Goal: Task Accomplishment & Management: Complete application form

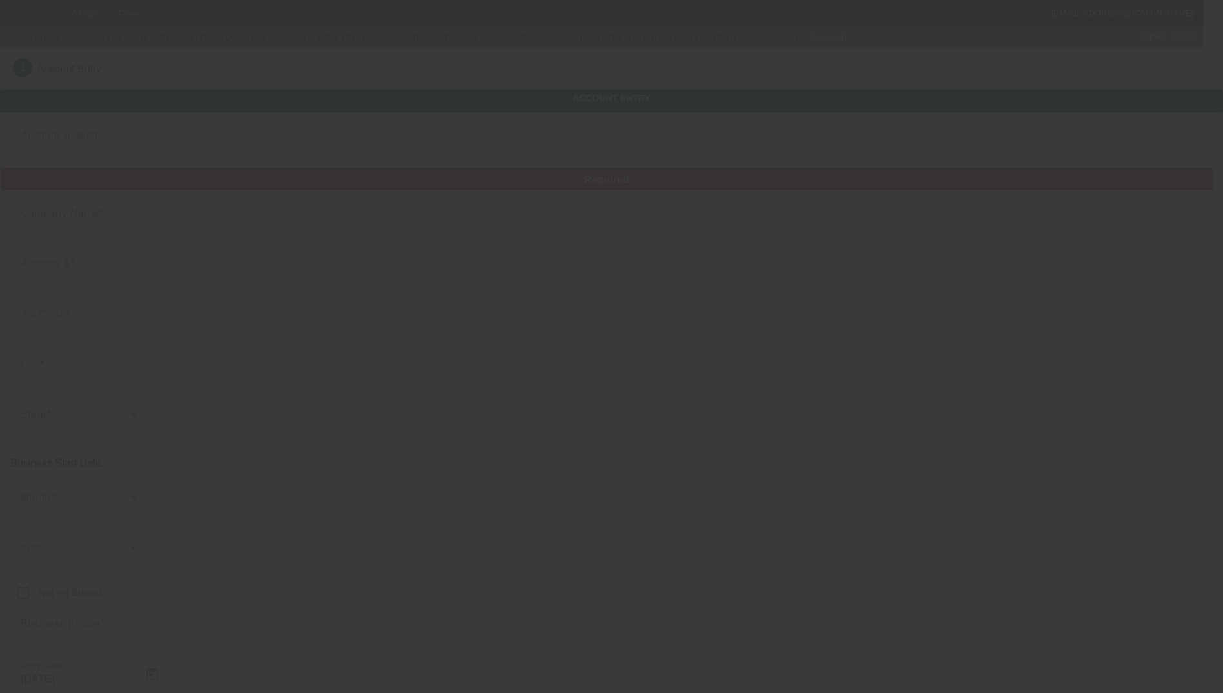
type input "HILTONS AUTO SALVAGE & GARAGE"
type input "[STREET_ADDRESS]"
type input "71446"
type input "[GEOGRAPHIC_DATA]"
type input "[PHONE_NUMBER]"
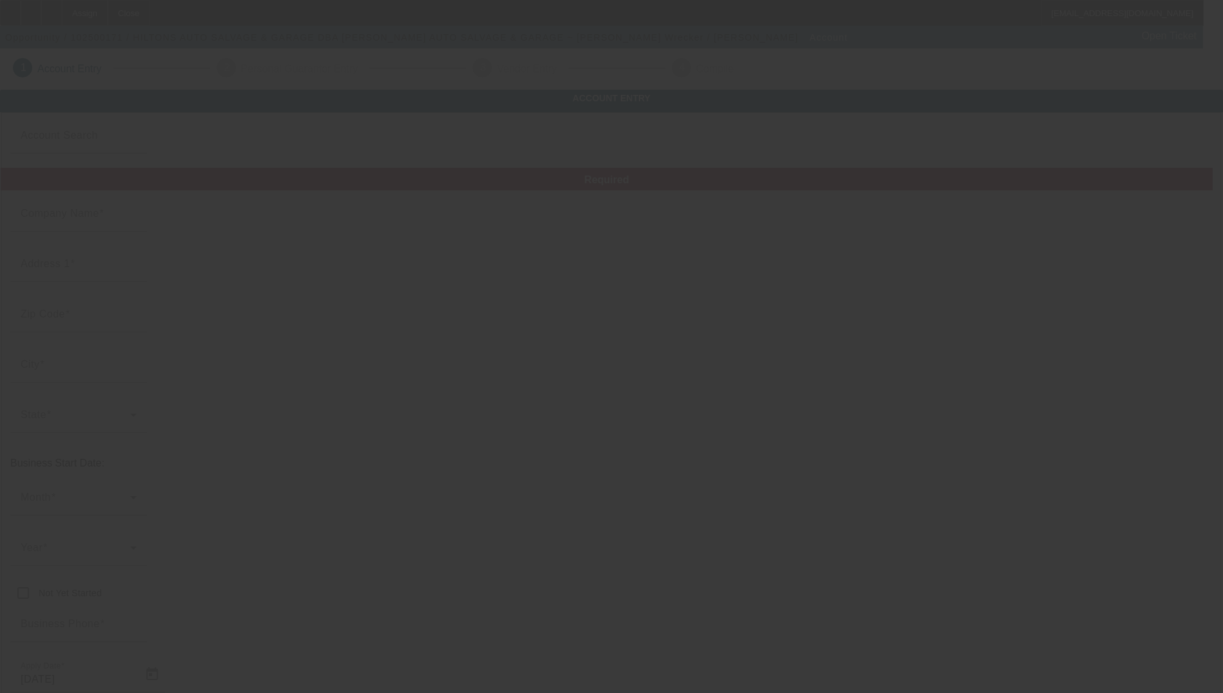
type input "[PERSON_NAME] AUTO SALVAGE & GARAGE ~ [PERSON_NAME] Wrecker"
type input "[EMAIL_ADDRESS][DOMAIN_NAME]"
type input "[PHONE_NUMBER]"
type input "437312518"
type input "auto/wrecker"
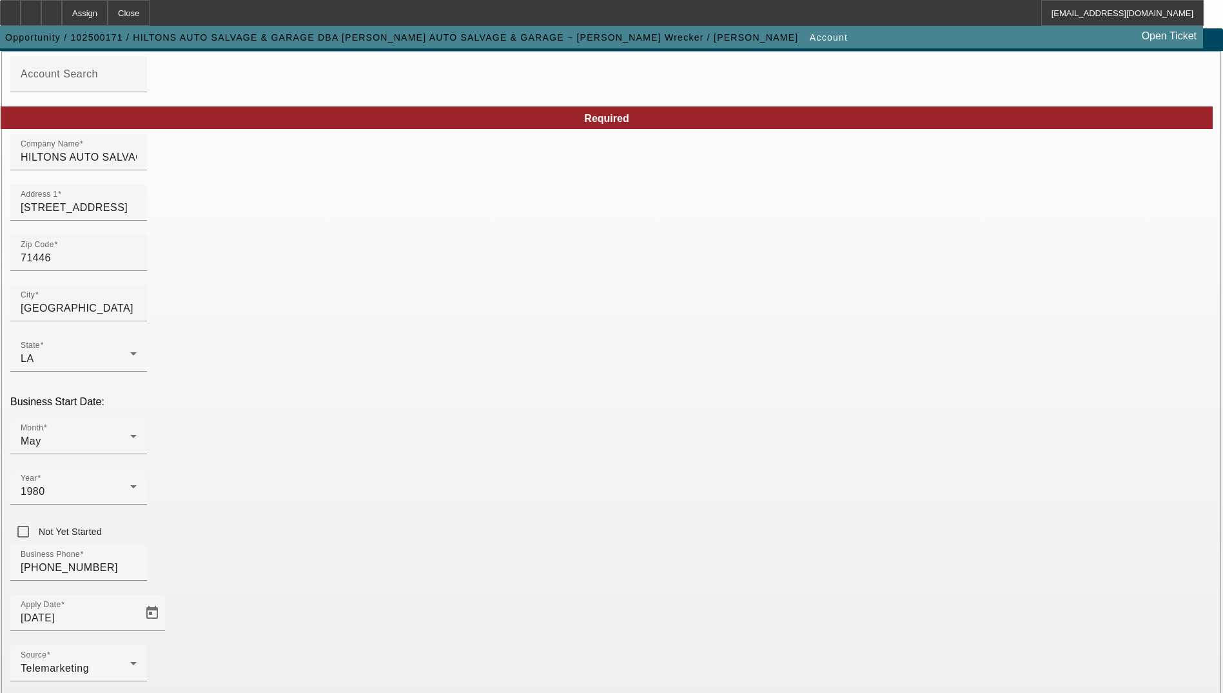
scroll to position [121, 0]
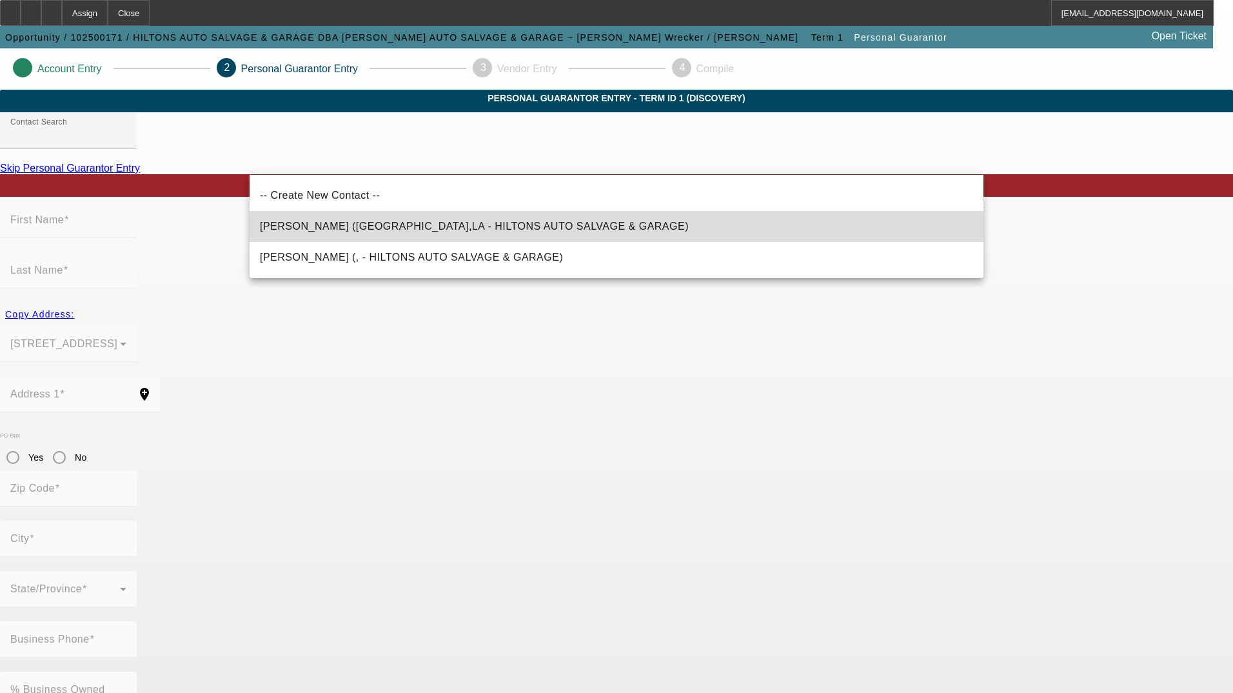
click at [464, 223] on span "[PERSON_NAME] ([GEOGRAPHIC_DATA],LA - HILTONS AUTO SALVAGE & GARAGE)" at bounding box center [474, 226] width 429 height 11
type input "[PERSON_NAME] ([GEOGRAPHIC_DATA],LA - HILTONS AUTO SALVAGE & GARAGE)"
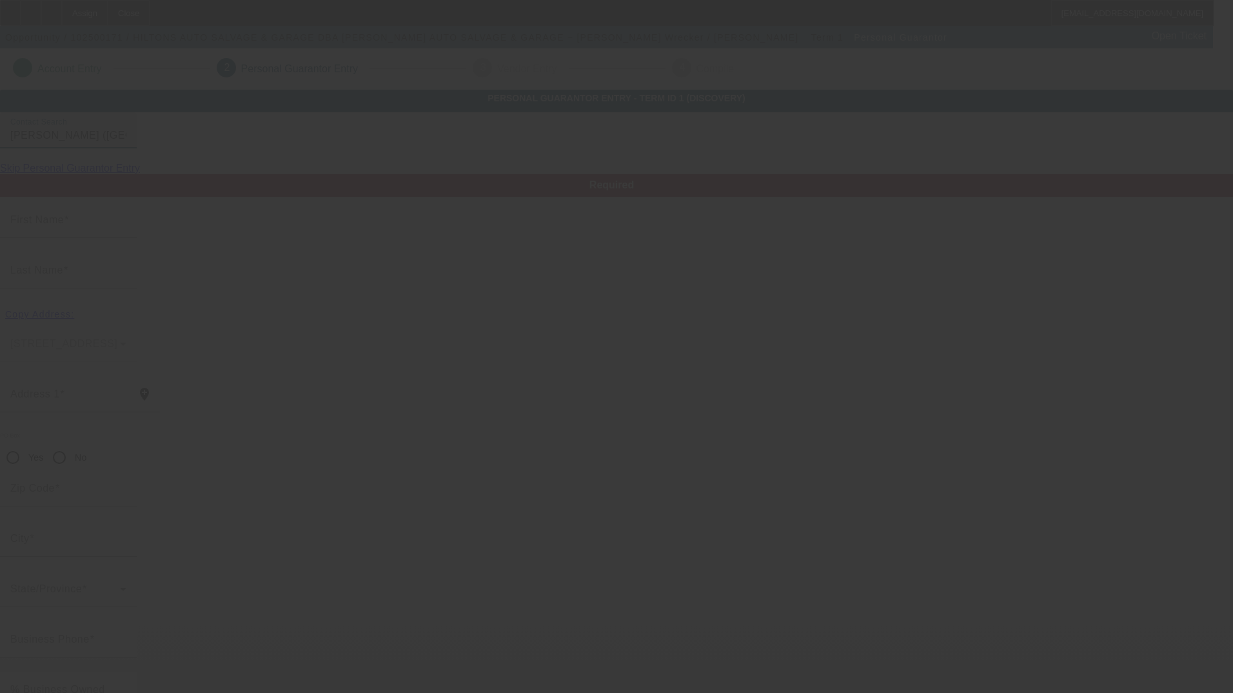
type input "[PERSON_NAME]"
type input "Hilton"
type input "[STREET_ADDRESS]"
radio input "true"
type input "71446"
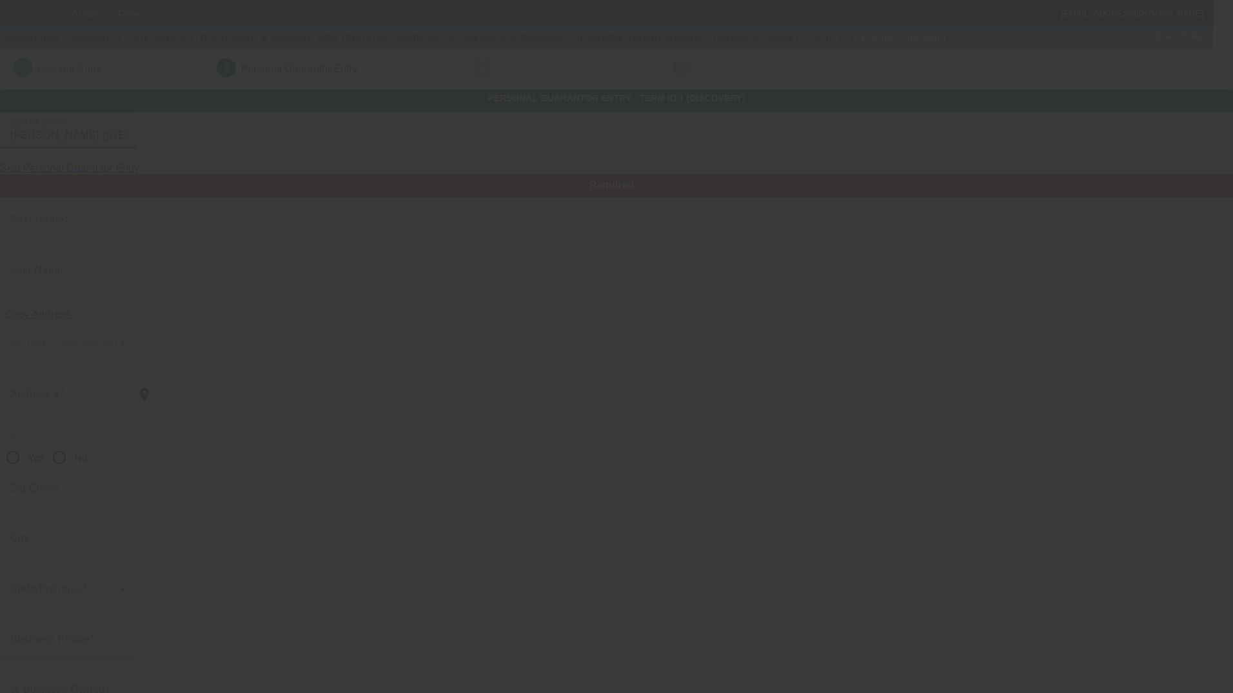
type input "[GEOGRAPHIC_DATA]"
type input "[PHONE_NUMBER]"
type input "100"
type input "437-31-2518"
type input "[EMAIL_ADDRESS][DOMAIN_NAME]"
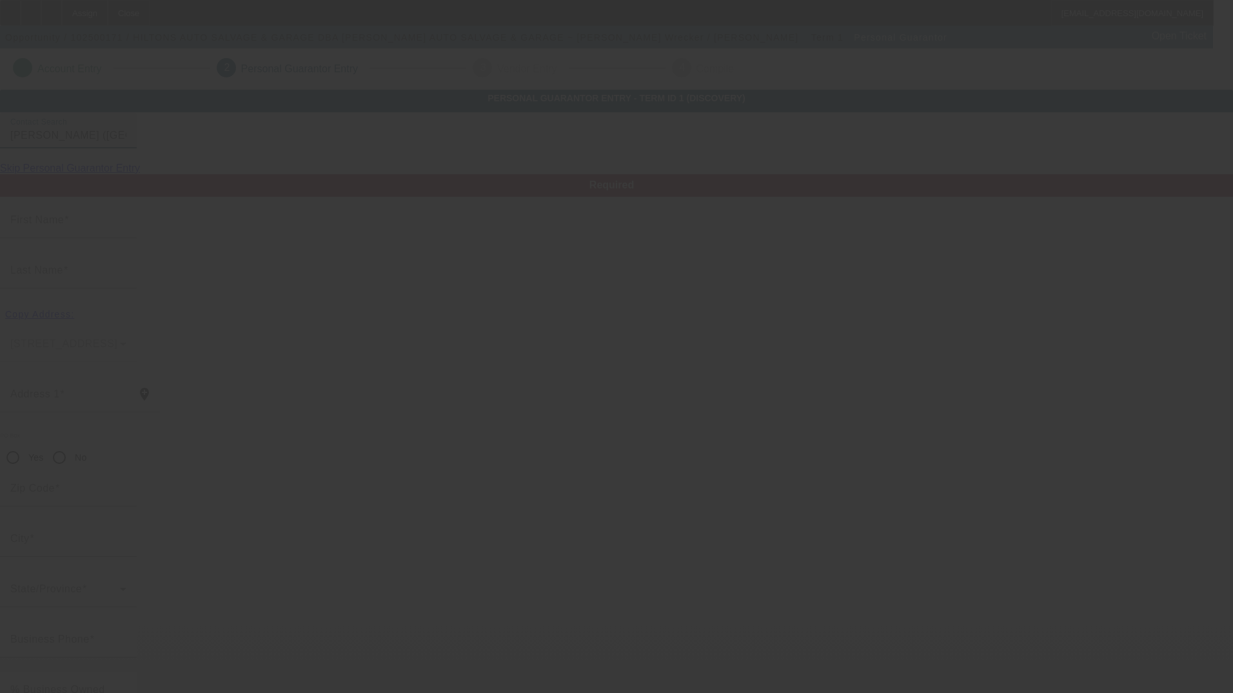
type input "[PHONE_NUMBER]"
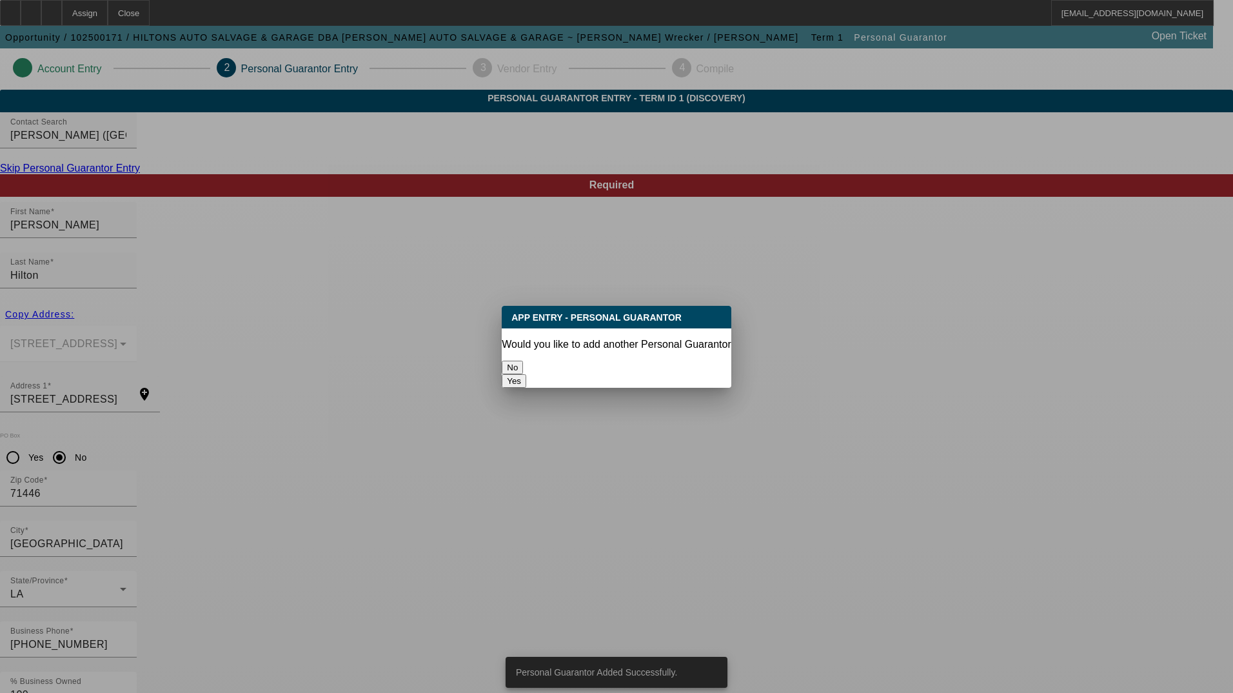
click at [573, 360] on div "No" at bounding box center [616, 367] width 229 height 14
click at [523, 360] on button "No" at bounding box center [512, 367] width 21 height 14
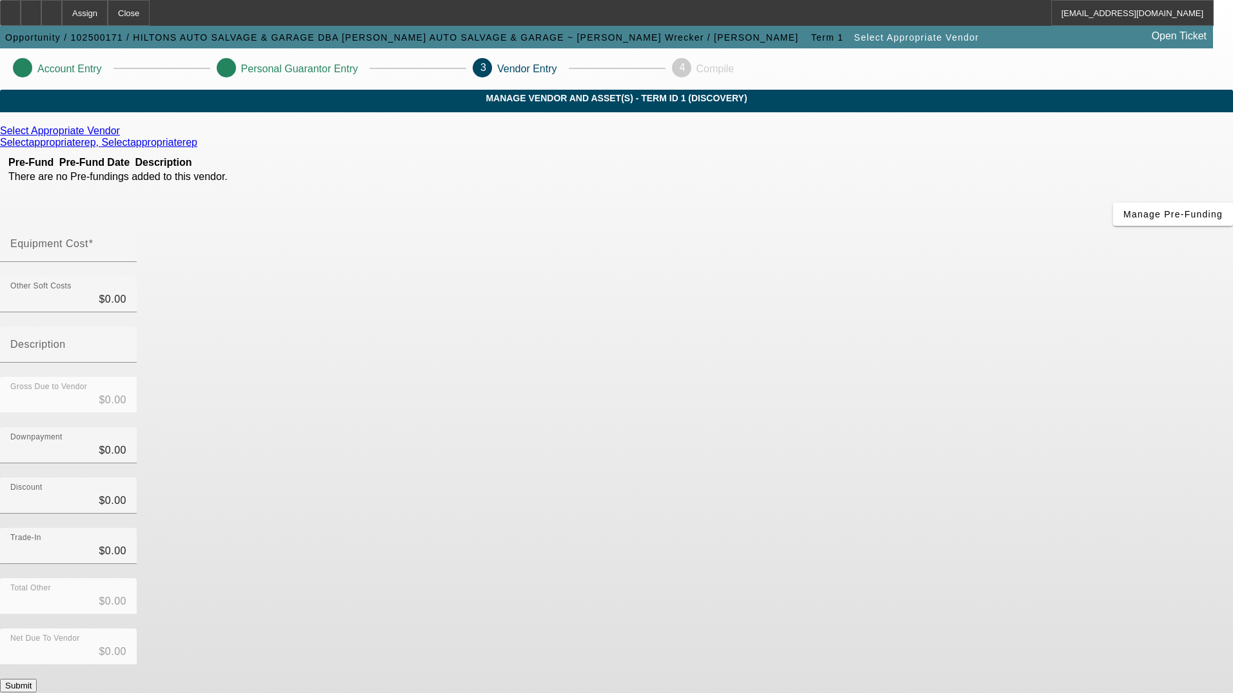
click at [123, 136] on icon at bounding box center [123, 130] width 0 height 11
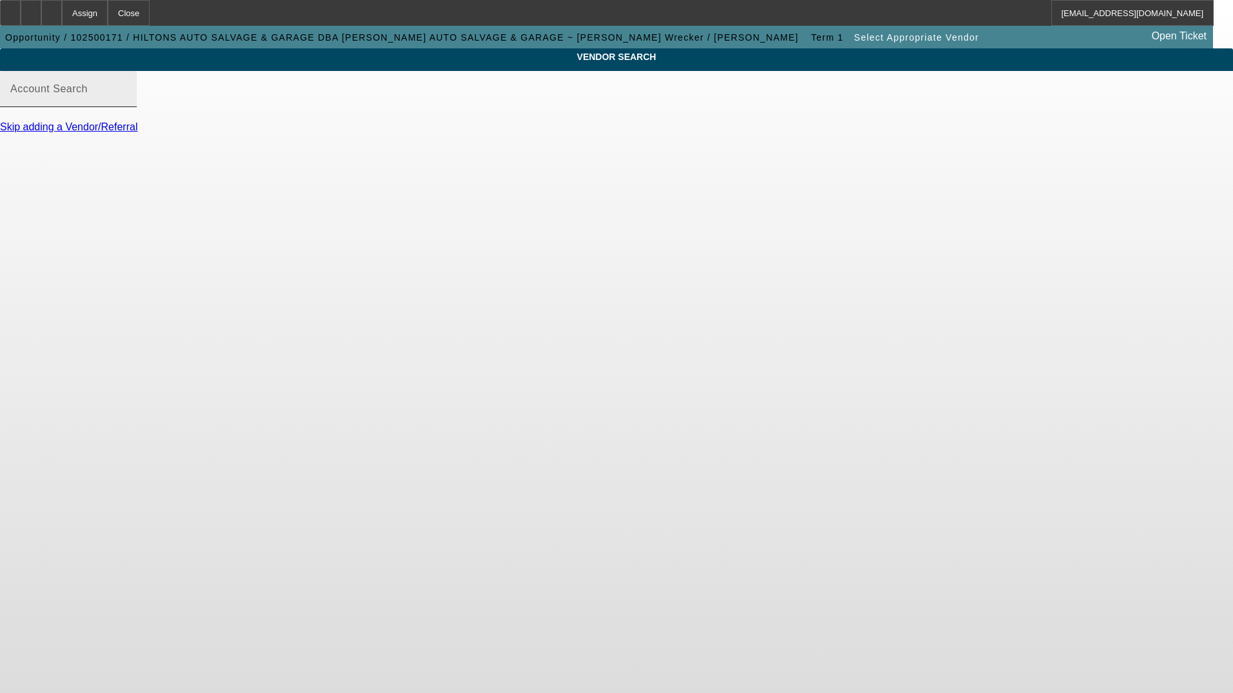
click at [126, 99] on div "Account Search" at bounding box center [68, 89] width 116 height 36
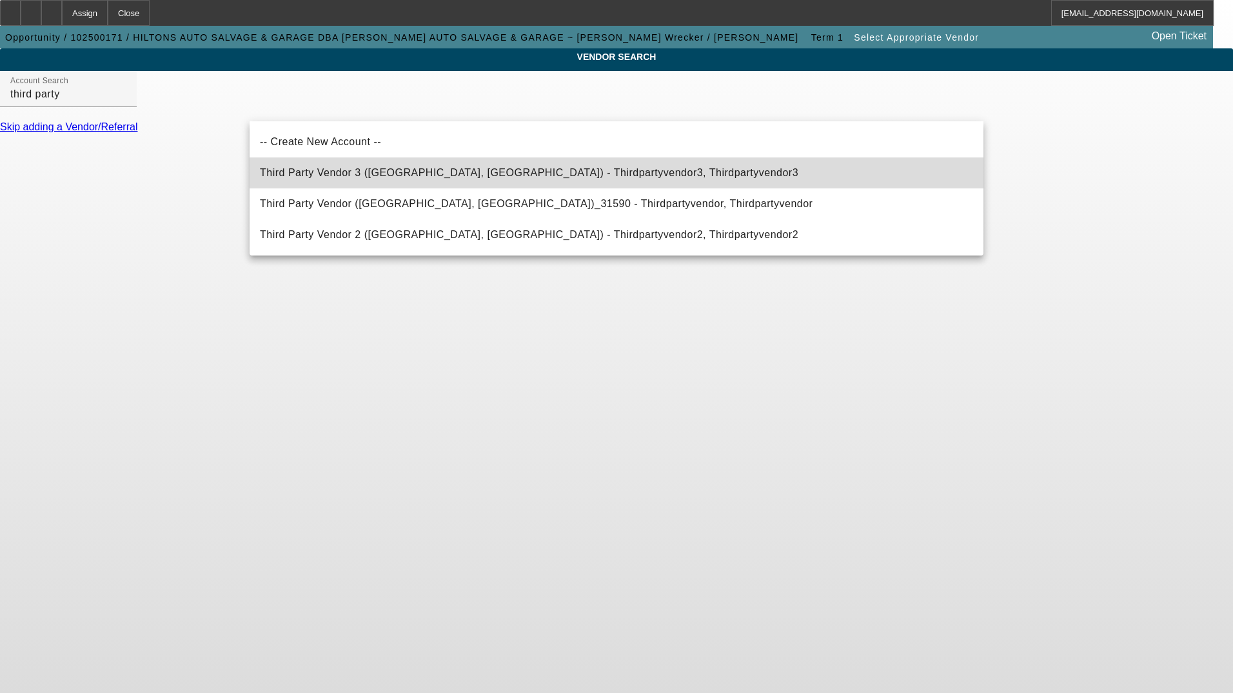
click at [575, 172] on mat-option "Third Party Vendor 3 ([GEOGRAPHIC_DATA], [GEOGRAPHIC_DATA]) - Thirdpartyvendor3…" at bounding box center [617, 172] width 734 height 31
type input "Third Party Vendor 3 ([GEOGRAPHIC_DATA], [GEOGRAPHIC_DATA]) - Thirdpartyvendor3…"
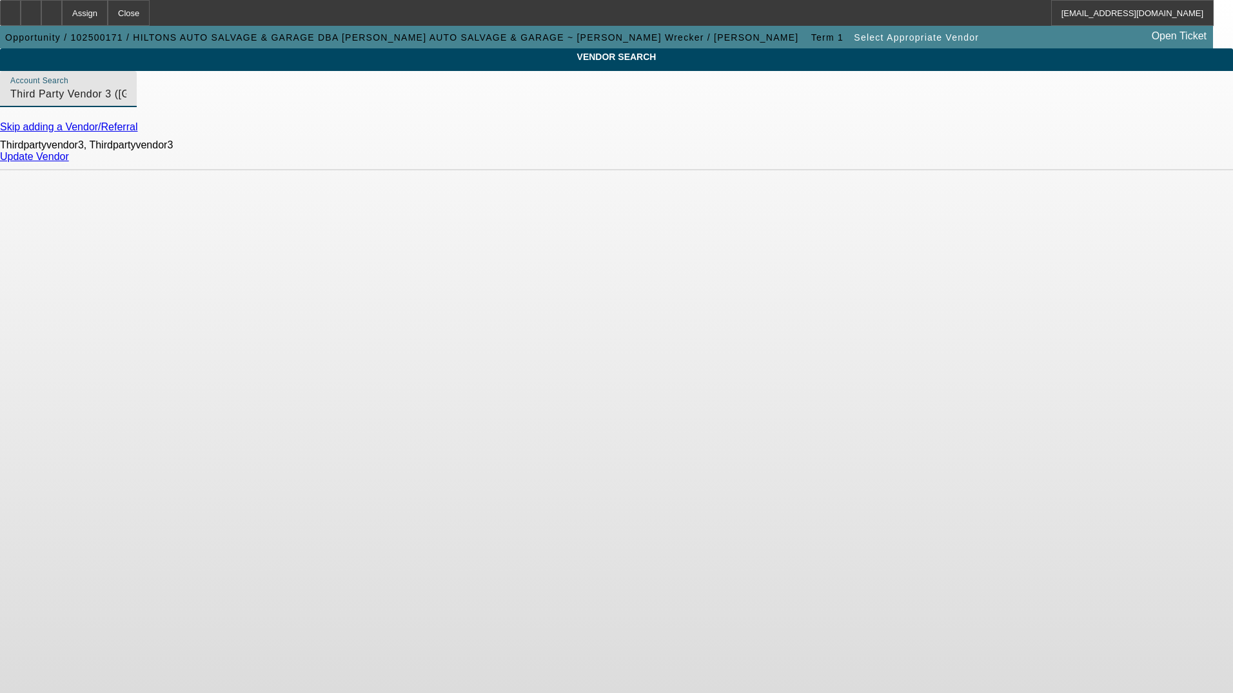
click at [69, 162] on link "Update Vendor" at bounding box center [34, 156] width 69 height 11
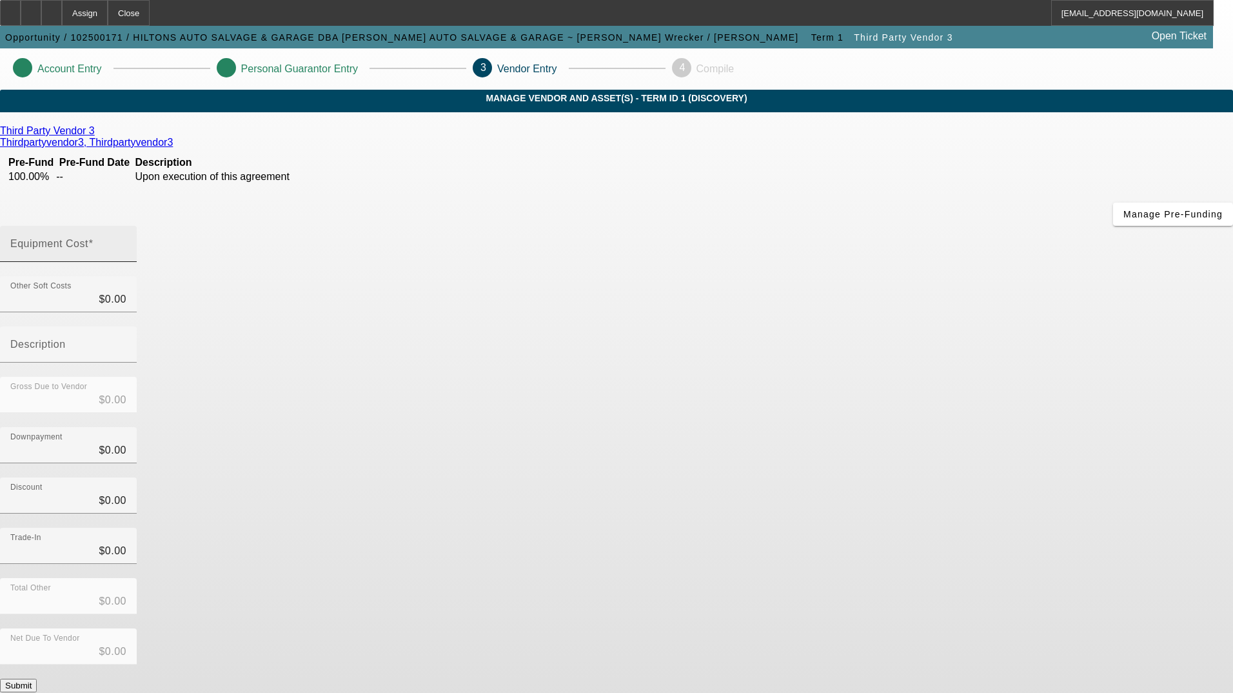
click at [126, 241] on input "Equipment Cost" at bounding box center [68, 248] width 116 height 15
type input "1"
type input "$1.00"
type input "13"
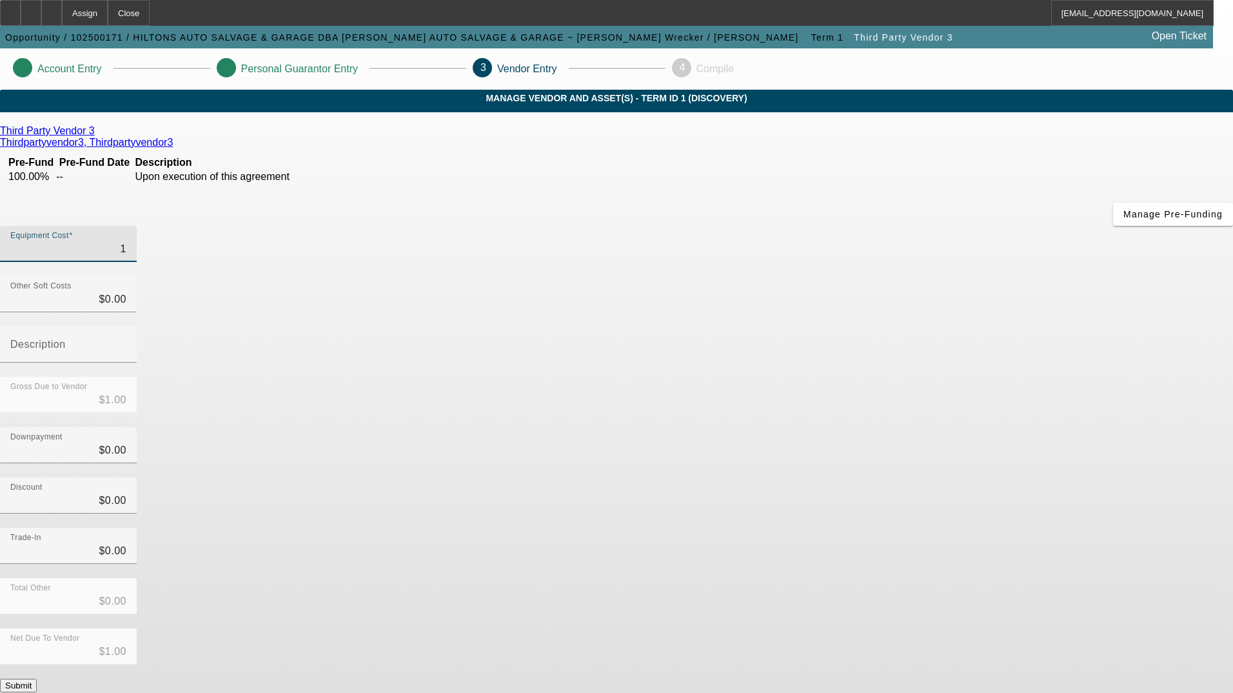
type input "$13.00"
type input "130"
type input "$130.00"
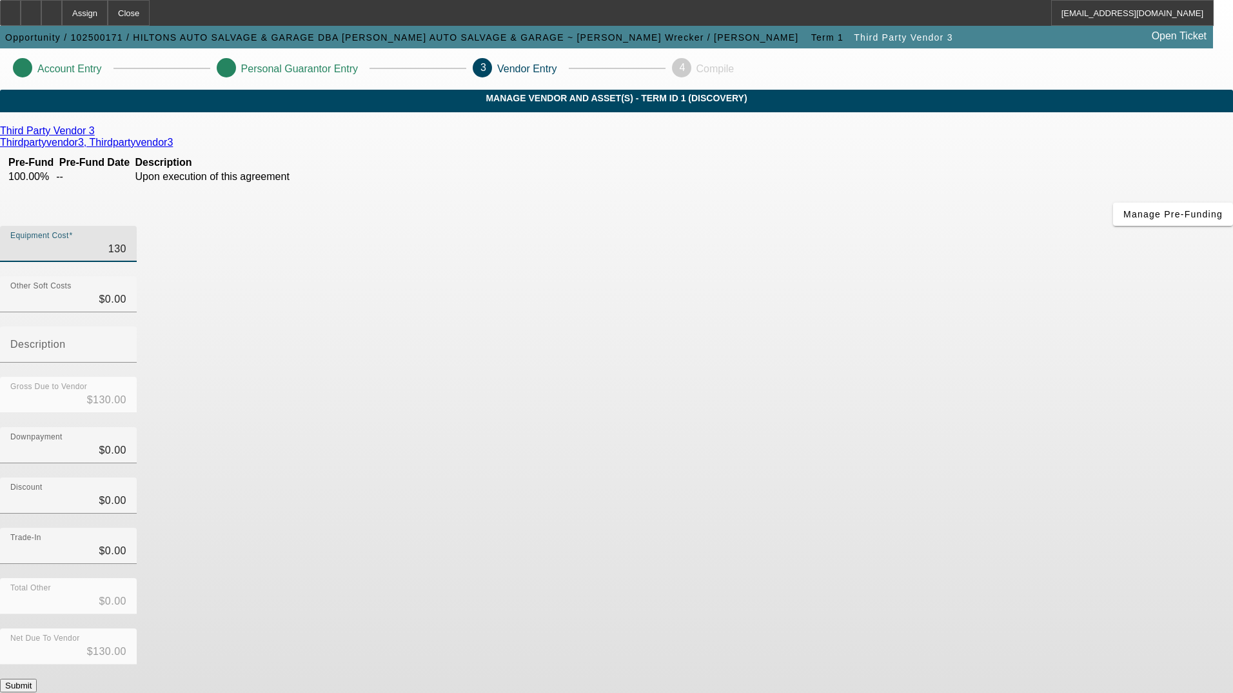
type input "1300"
type input "$1,300.00"
type input "13000"
type input "$13,000.00"
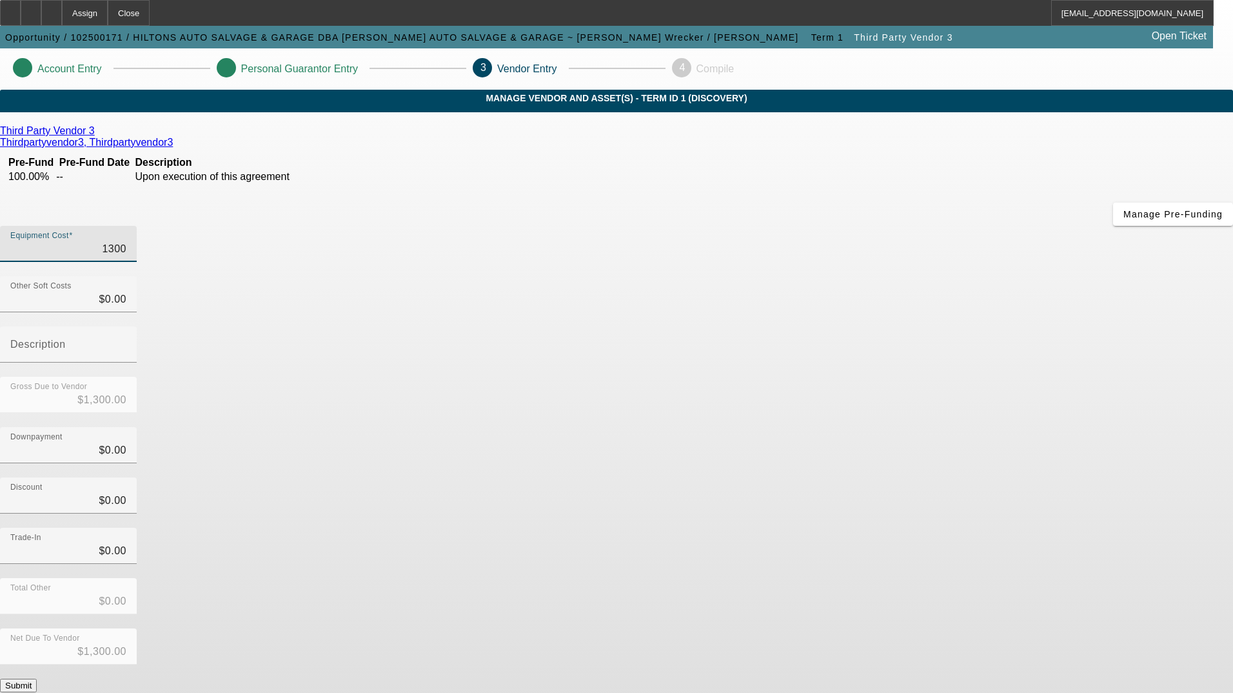
type input "$13,000.00"
type input "130000"
type input "$130,000.00"
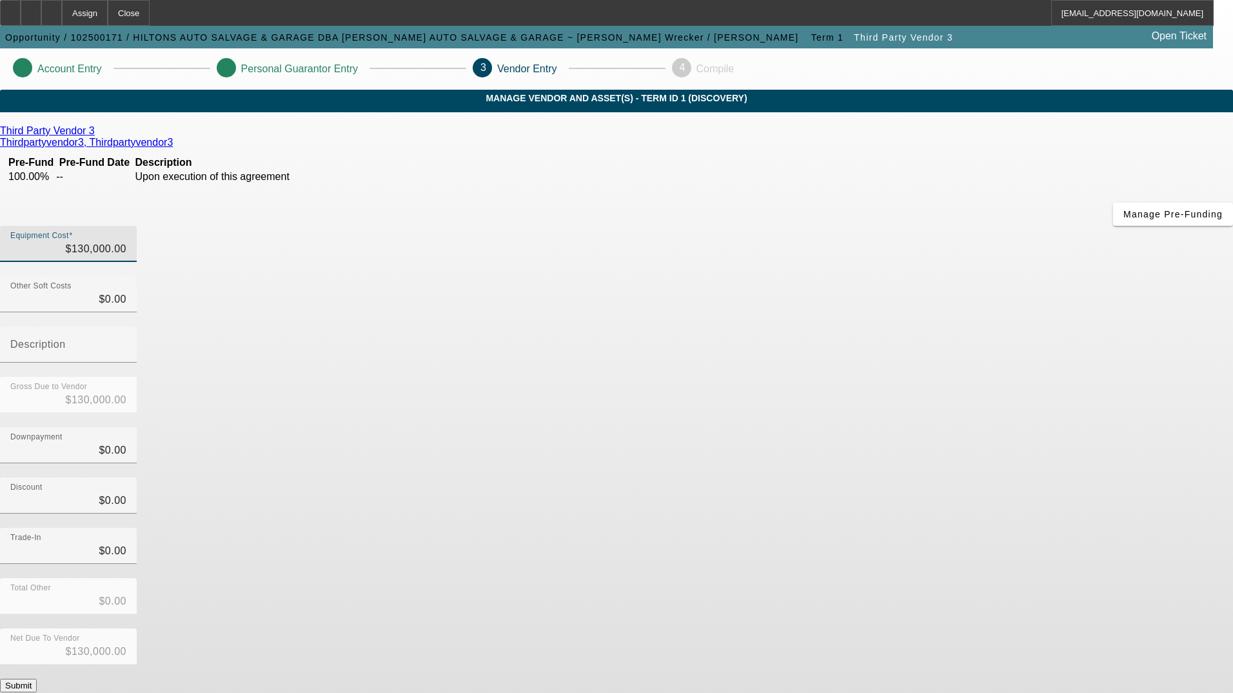
click at [1038, 281] on app-vendor-asset-manage "Account Entry Personal Guarantor Entry 3 Vendor Entry 4 Compile MANAGE VENDOR A…" at bounding box center [616, 408] width 1233 height 720
click at [37, 678] on button "Submit" at bounding box center [18, 685] width 37 height 14
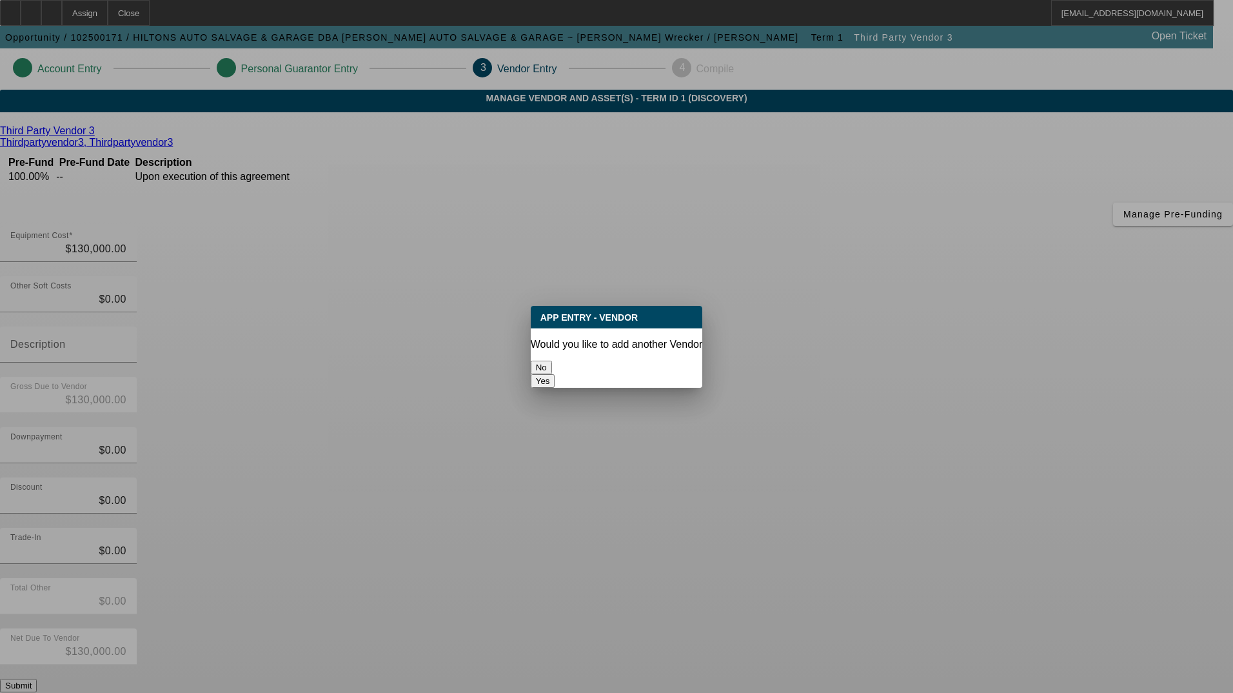
click at [552, 360] on button "No" at bounding box center [541, 367] width 21 height 14
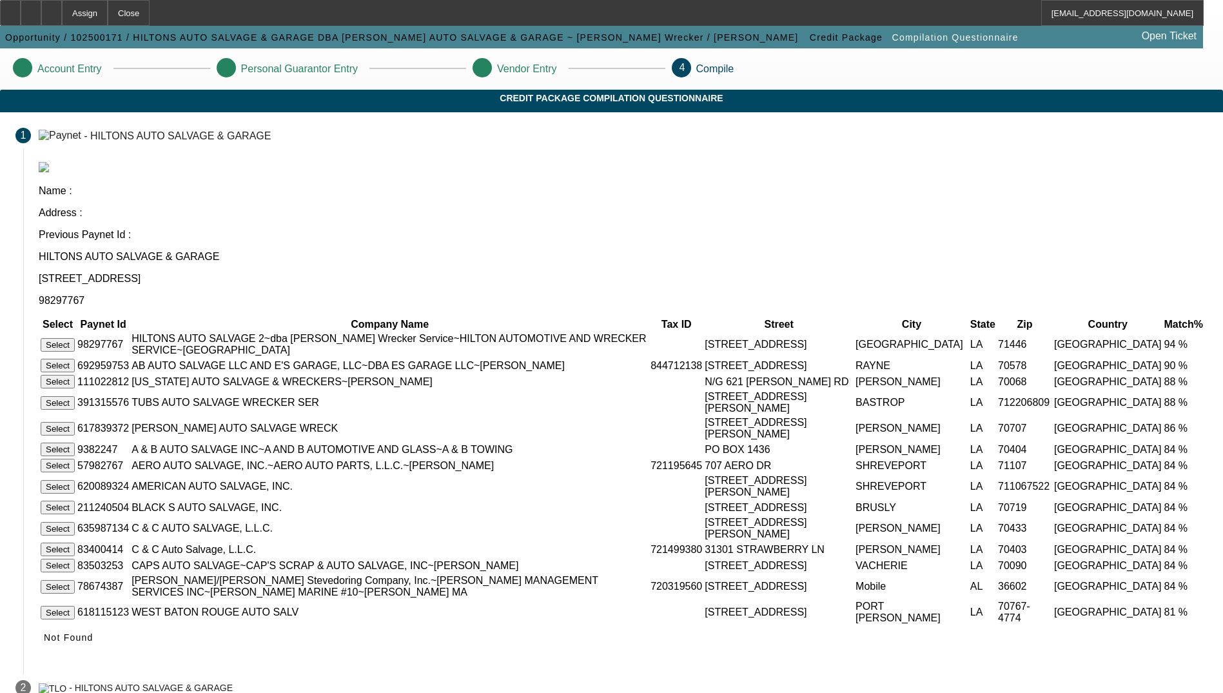
click at [75, 338] on button "Select" at bounding box center [58, 345] width 34 height 14
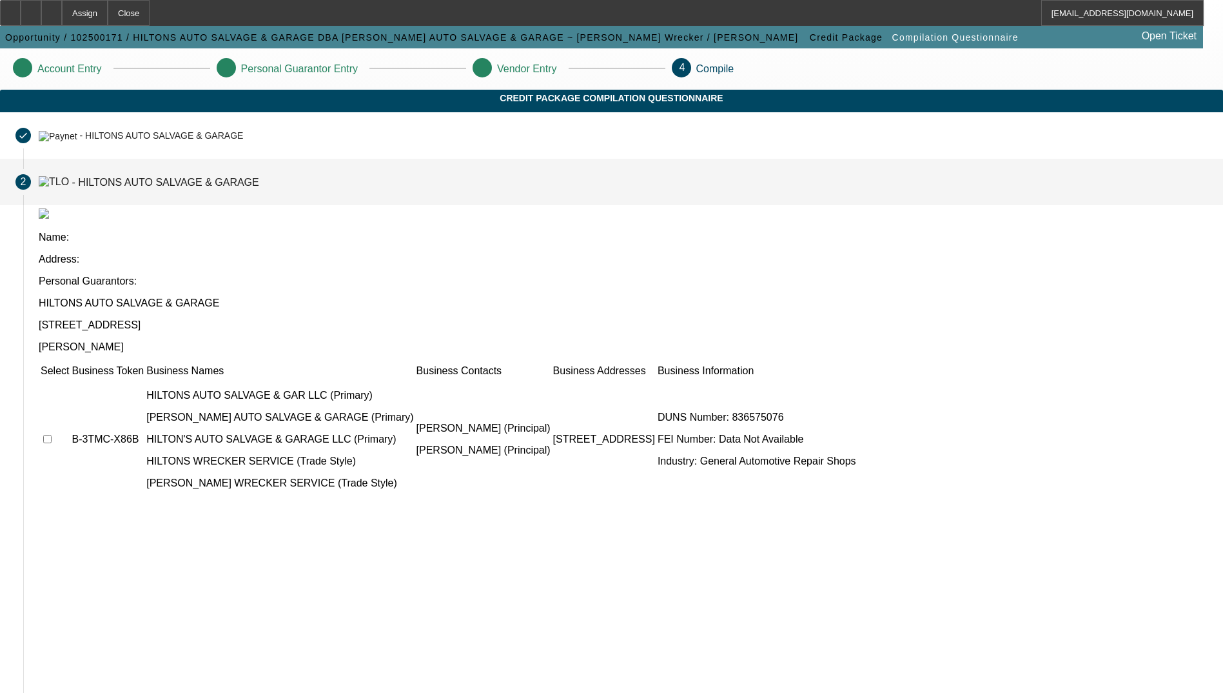
scroll to position [21, 0]
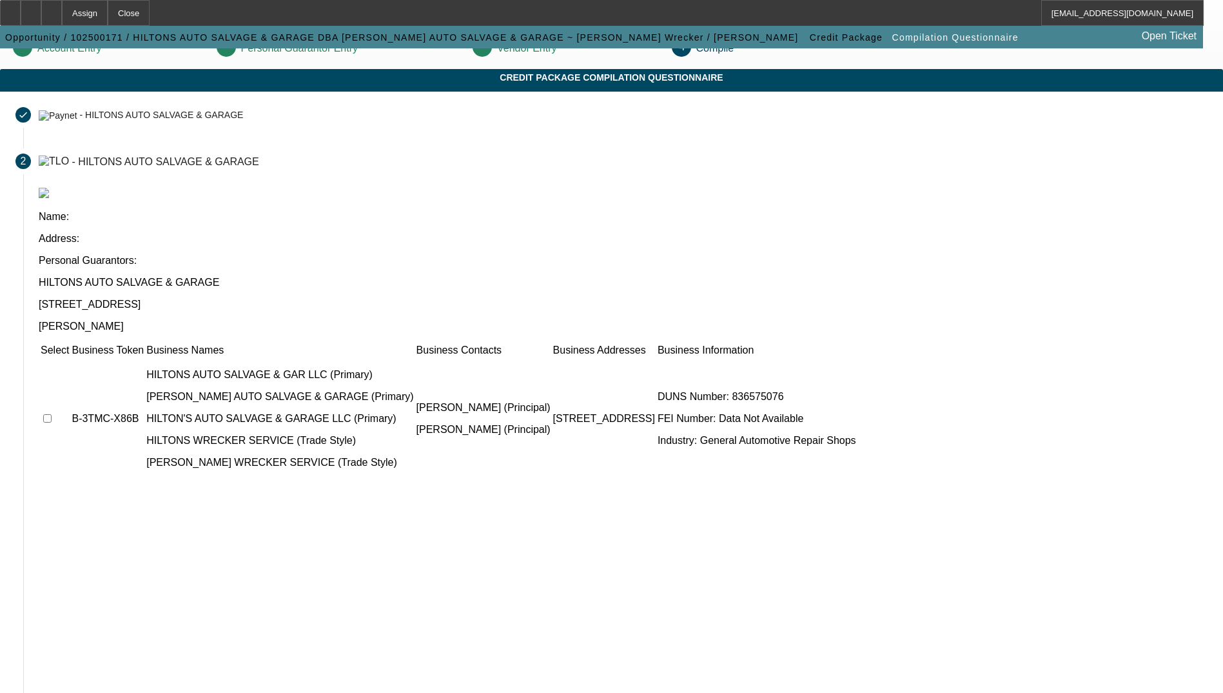
click at [52, 414] on input "checkbox" at bounding box center [47, 418] width 8 height 8
checkbox input "true"
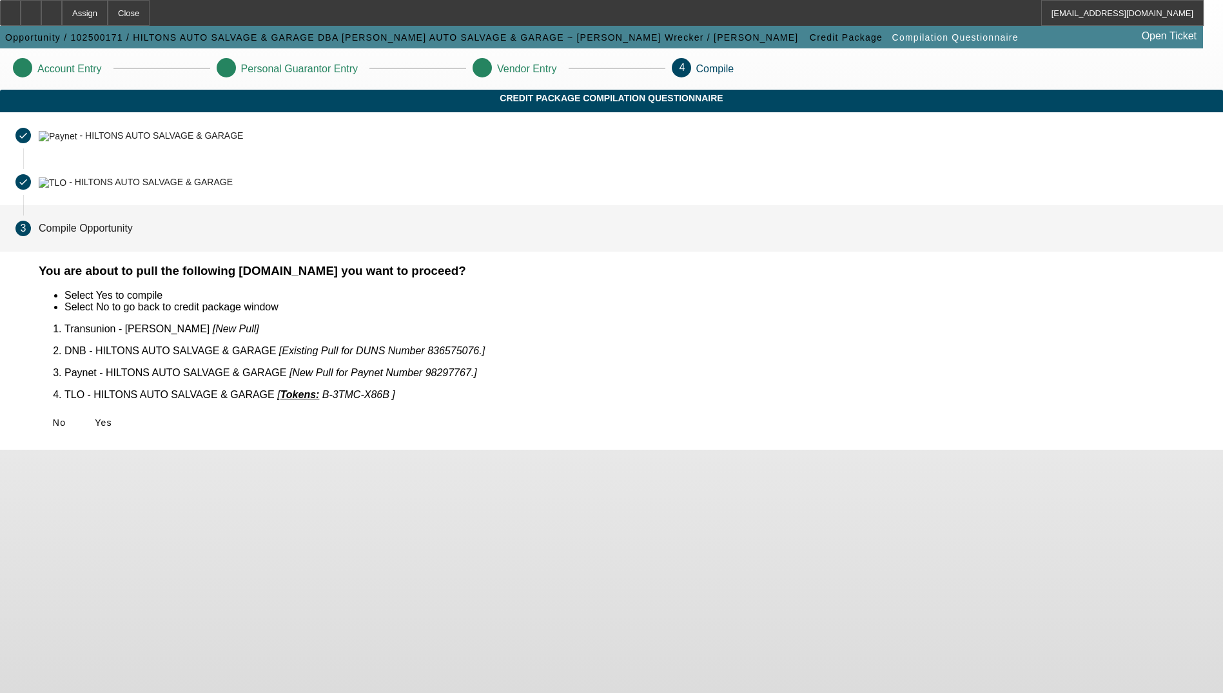
scroll to position [0, 0]
click at [112, 417] on span "Yes" at bounding box center [103, 422] width 17 height 10
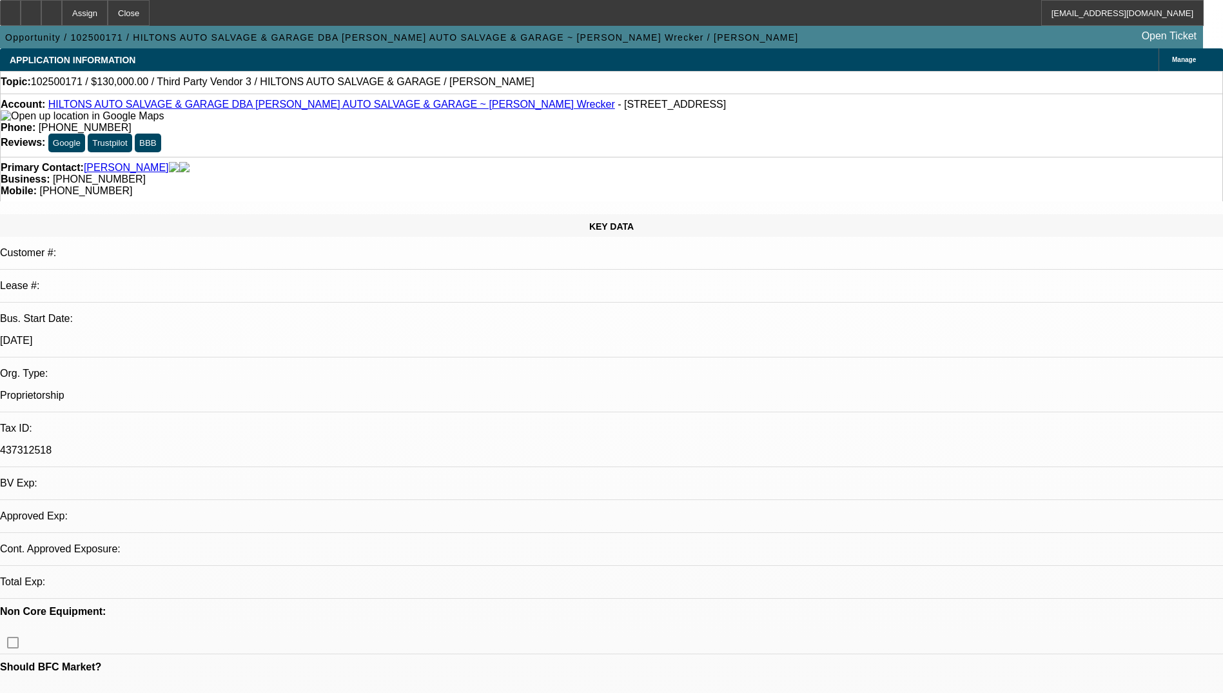
select select "0"
select select "2"
select select "0.1"
select select "4"
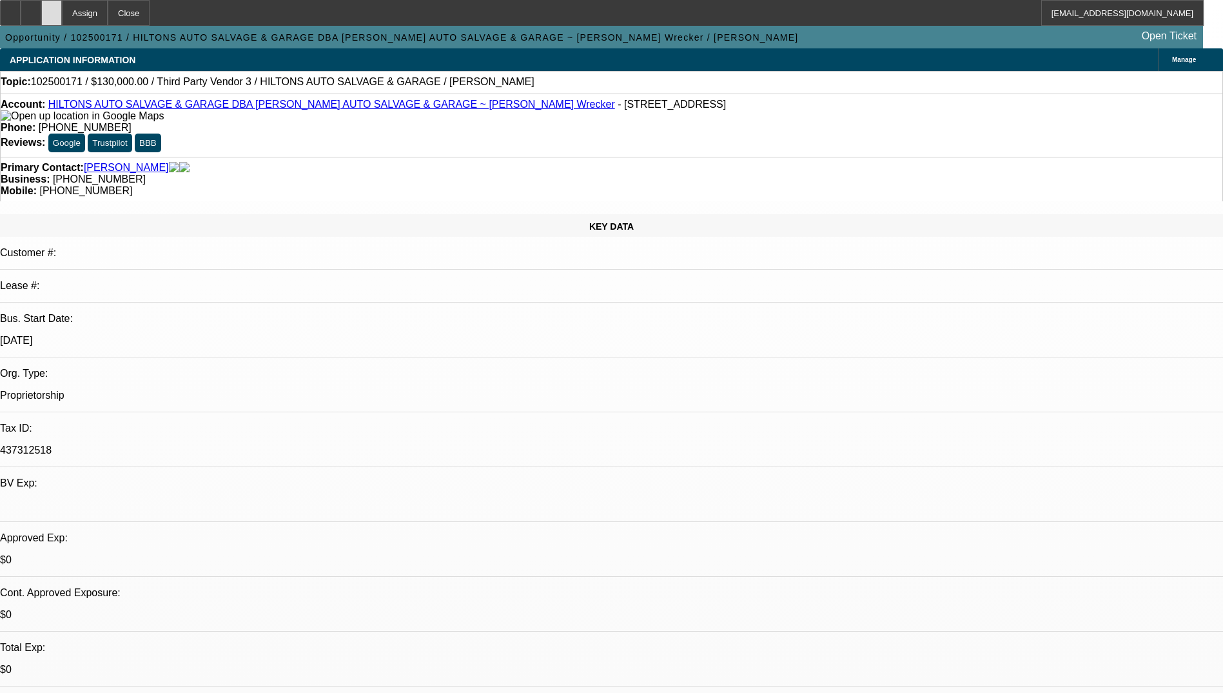
click at [62, 18] on div at bounding box center [51, 13] width 21 height 26
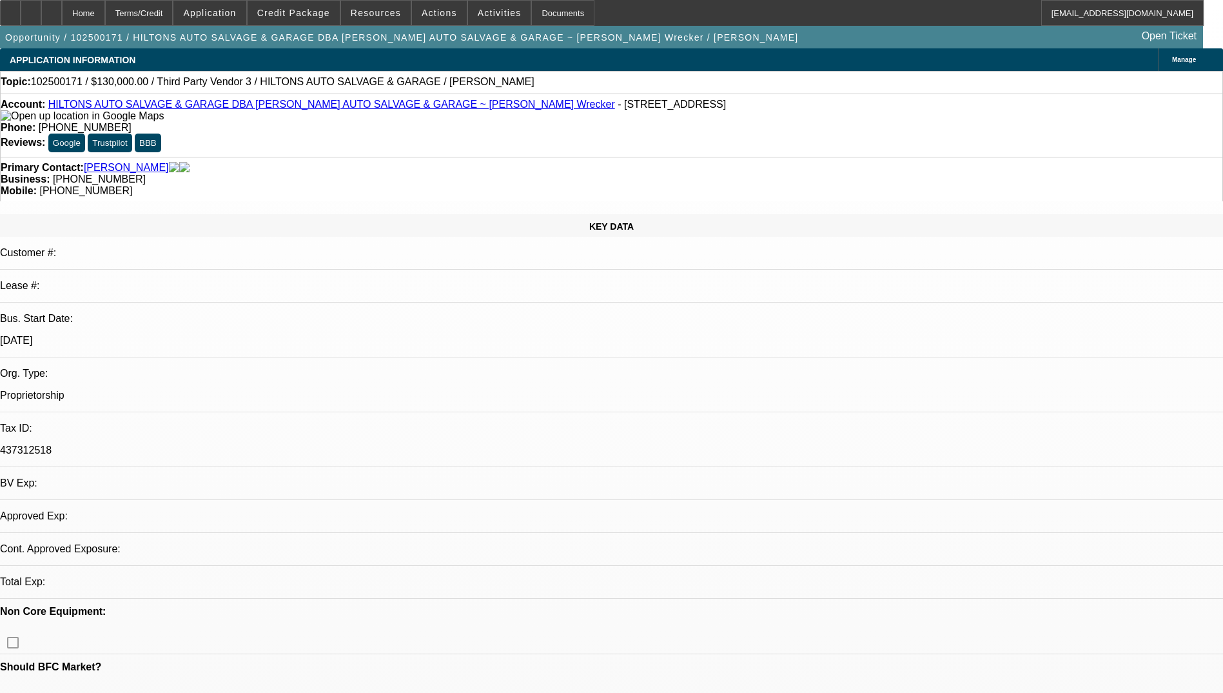
select select "0"
select select "2"
select select "0.1"
select select "4"
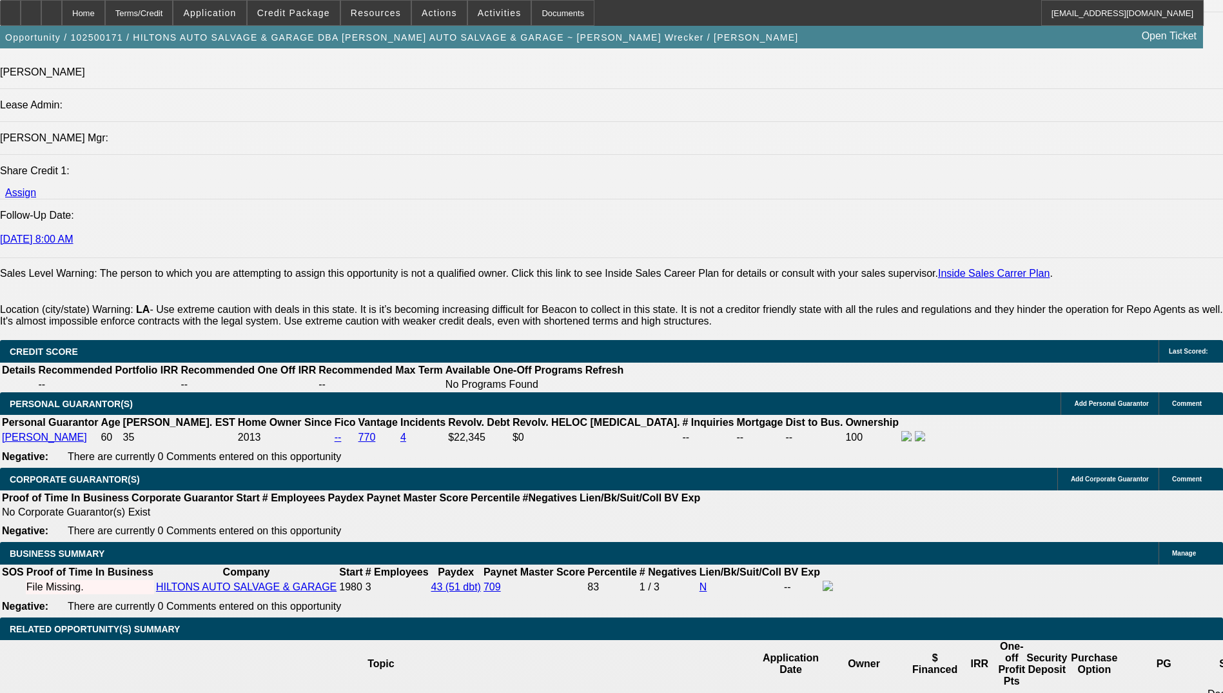
scroll to position [1870, 0]
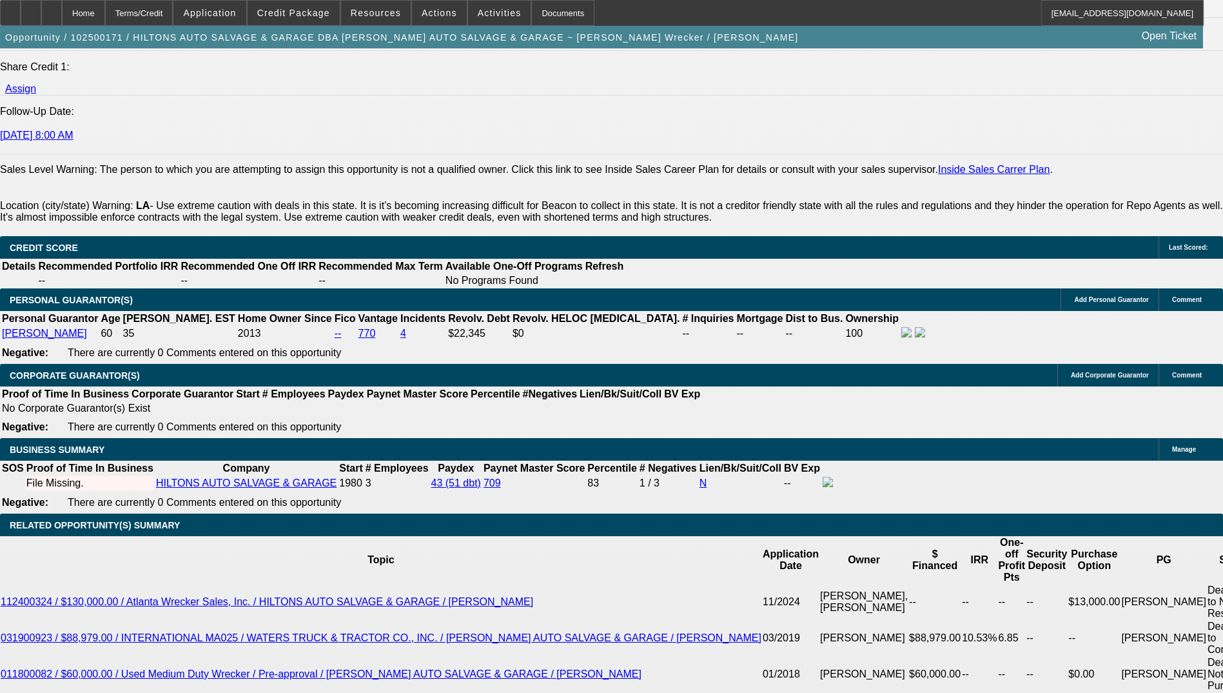
scroll to position [1741, 0]
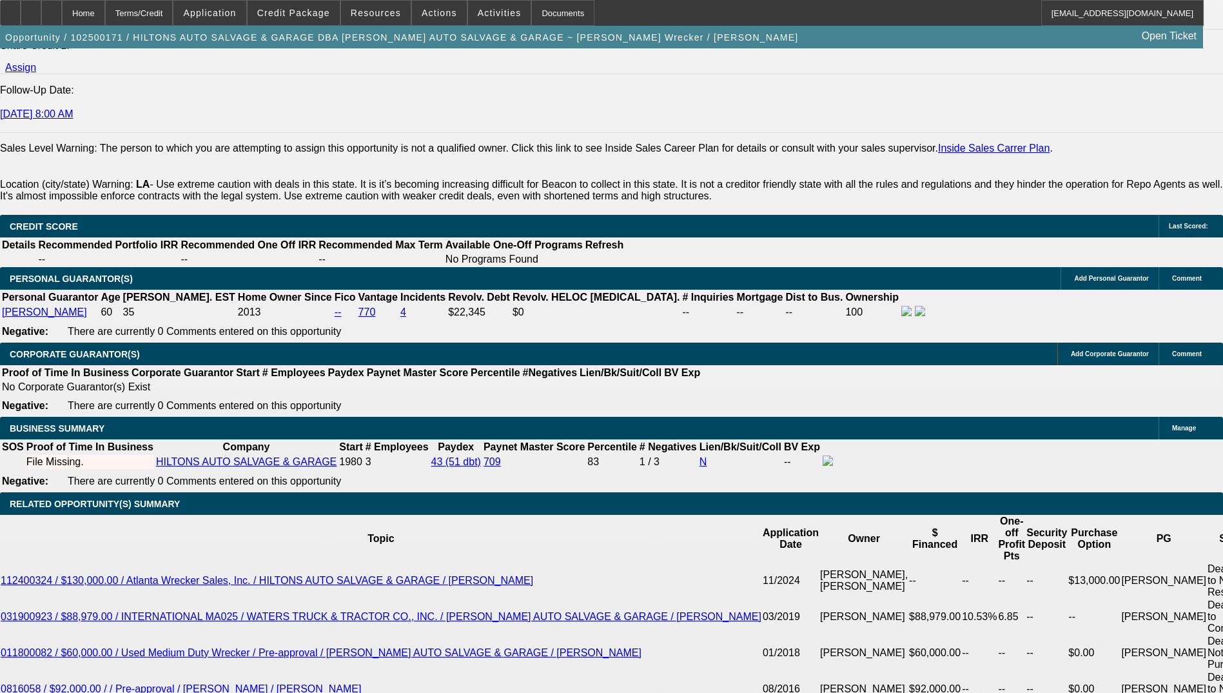
type input "$20,000.00"
type input "60"
type input "2000"
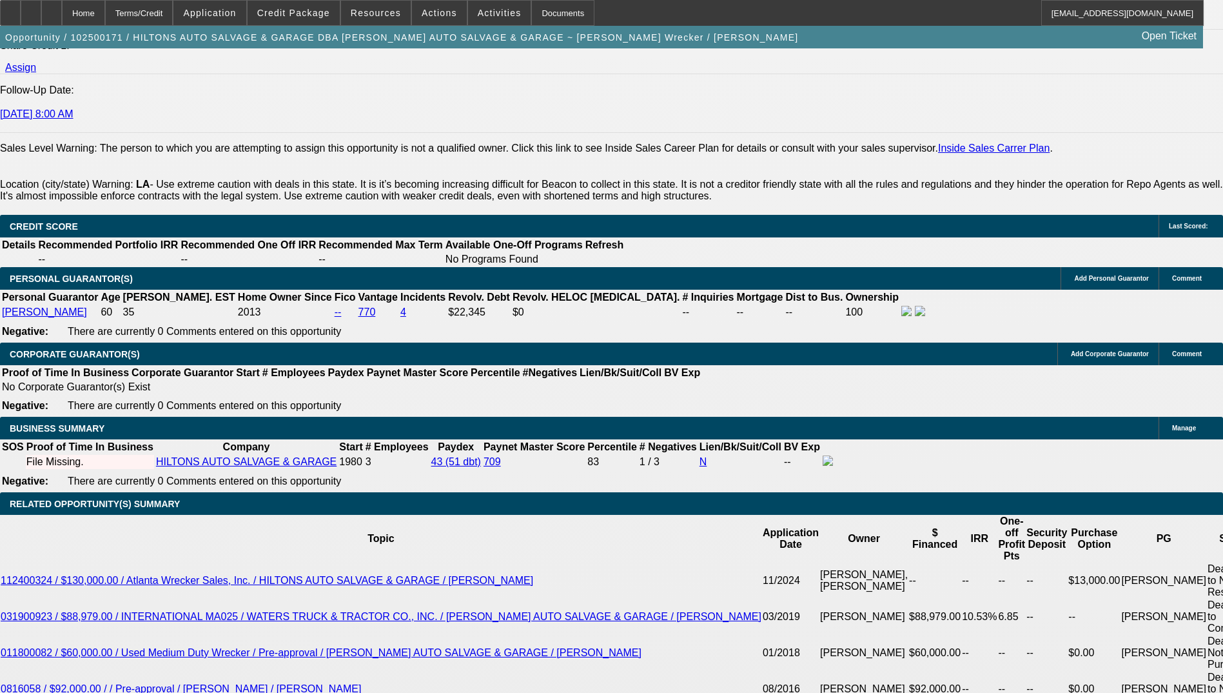
type input "$4,000.00"
type input "3.5"
type input "200"
type input "$400.00"
type input "2200"
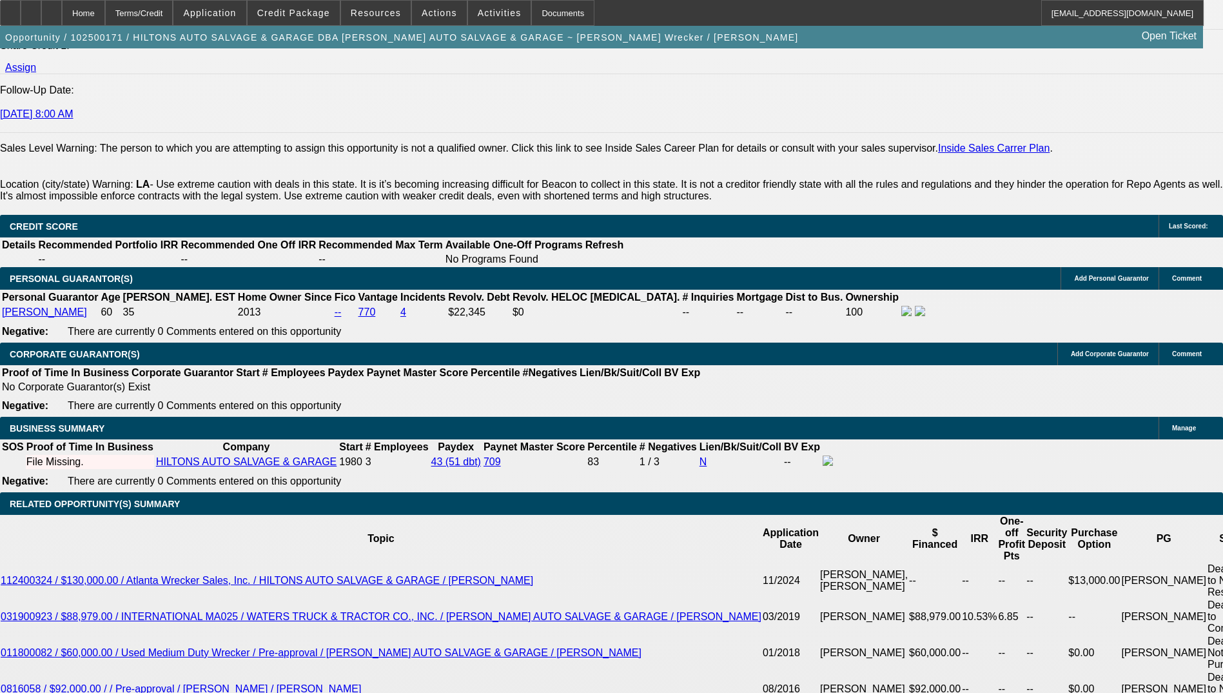
type input "$4,400.00"
type input "7.4"
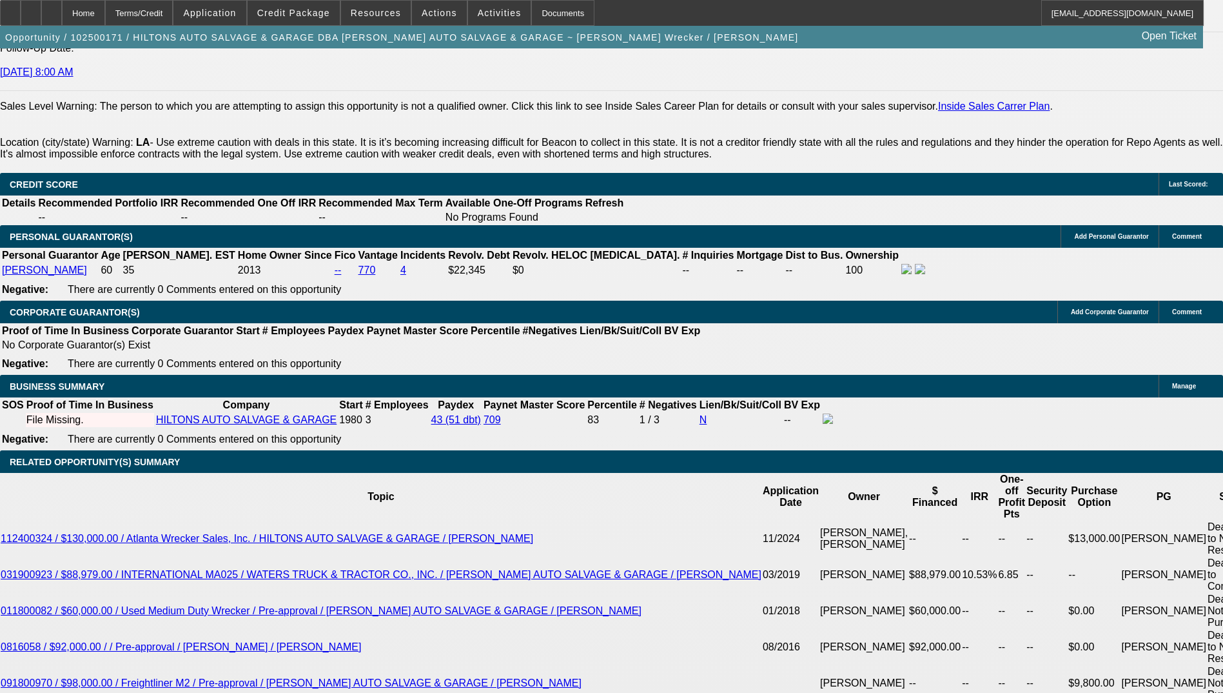
scroll to position [1806, 0]
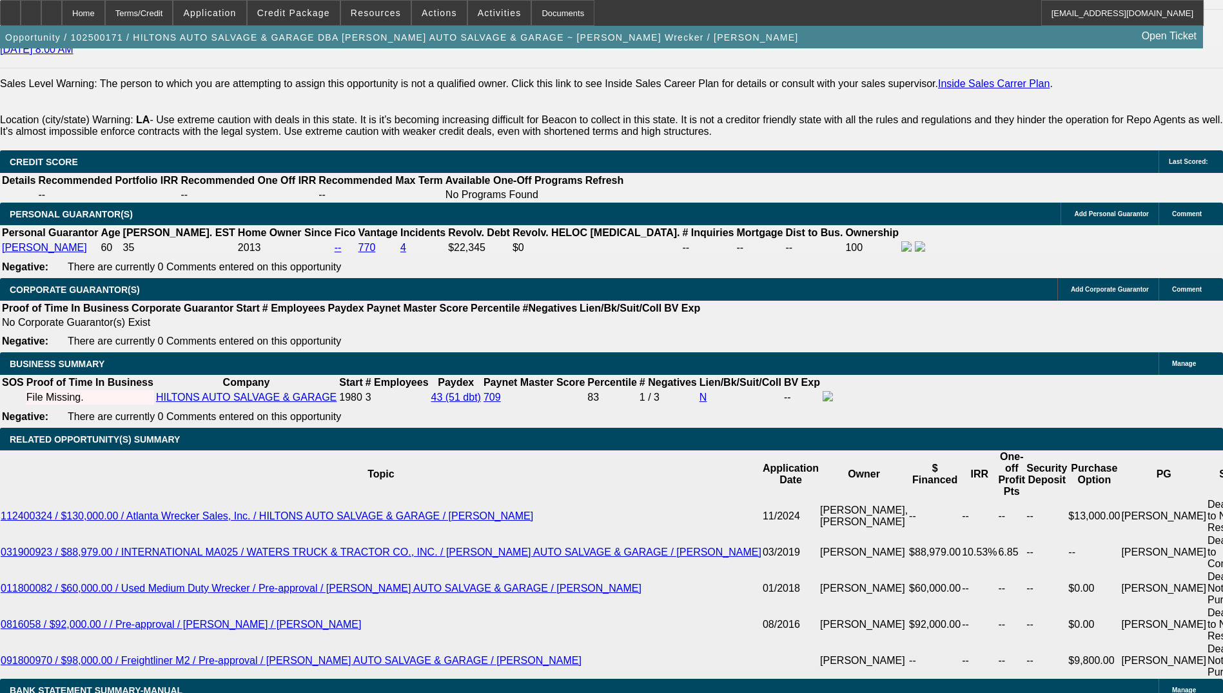
type input "$2,200.00"
type input "7."
type input "$4,356.26"
type input "$2,178.13"
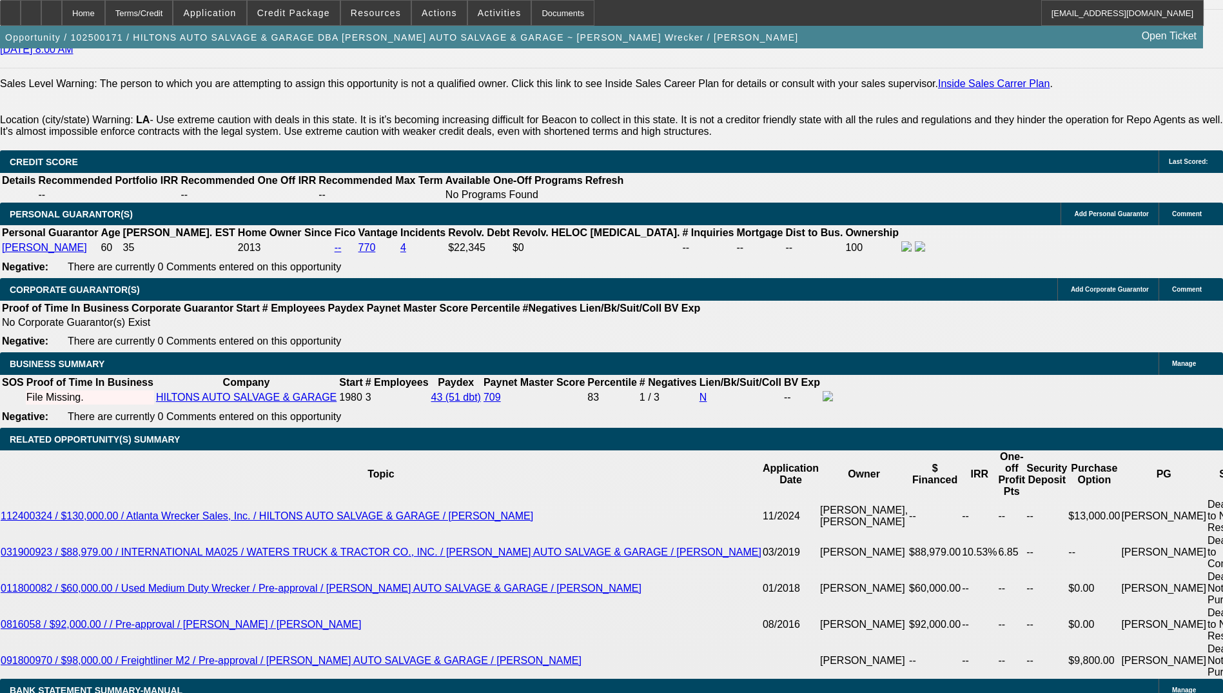
type input "7"
type input "79"
type input "$14,806.24"
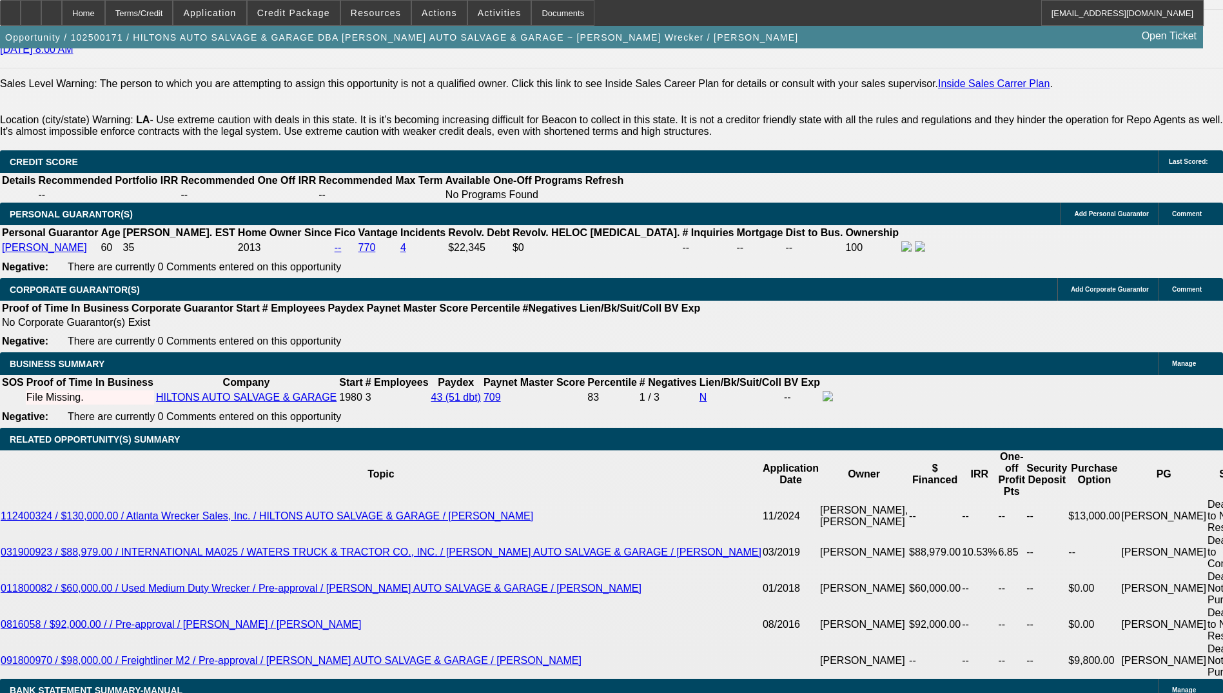
type input "$7,403.12"
type input "79.5"
type input "$14,892.26"
type input "$7,446.13"
type input "79."
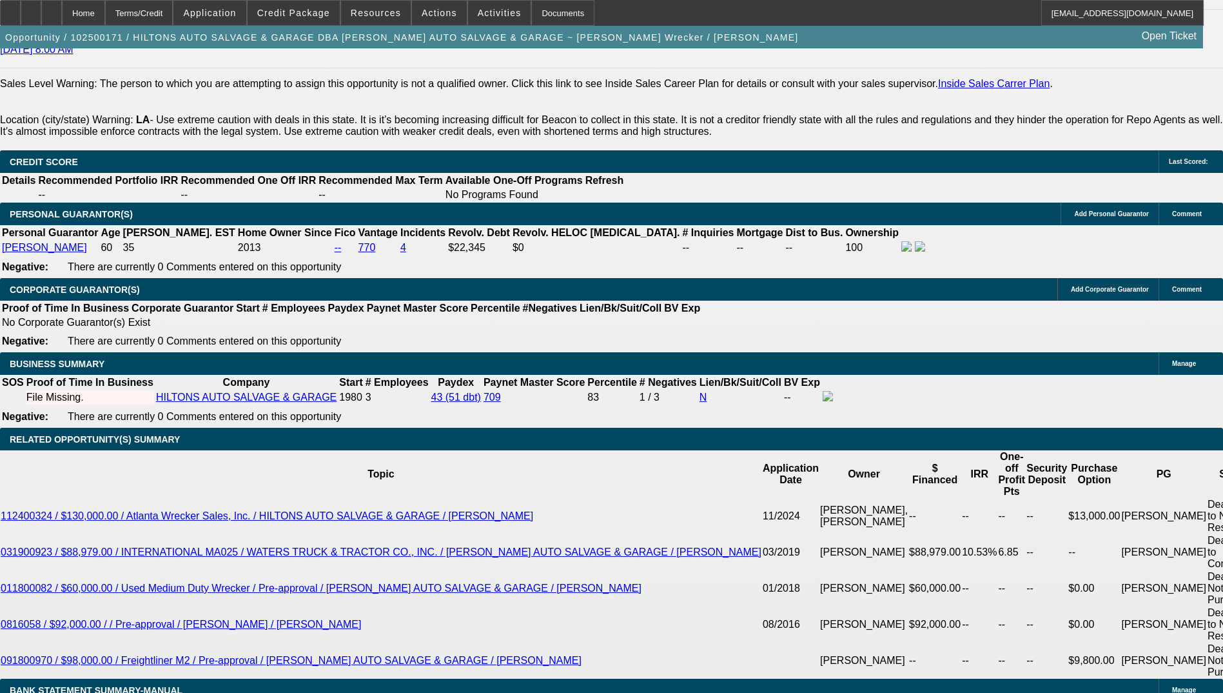
type input "$14,806.24"
type input "$7,403.12"
type input "7"
type input "$4,356.26"
type input "$2,178.13"
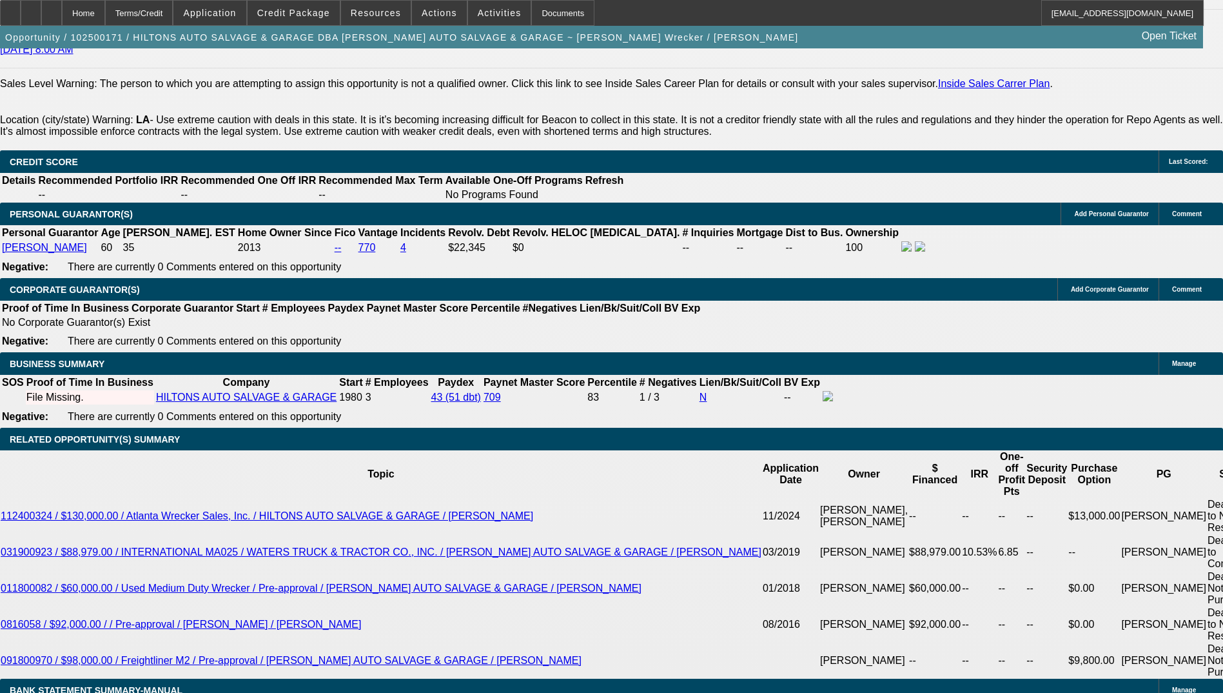
type input "799"
type input "$146,483.34"
type input "$73,241.67"
type input "799.5"
type input "$146,575.00"
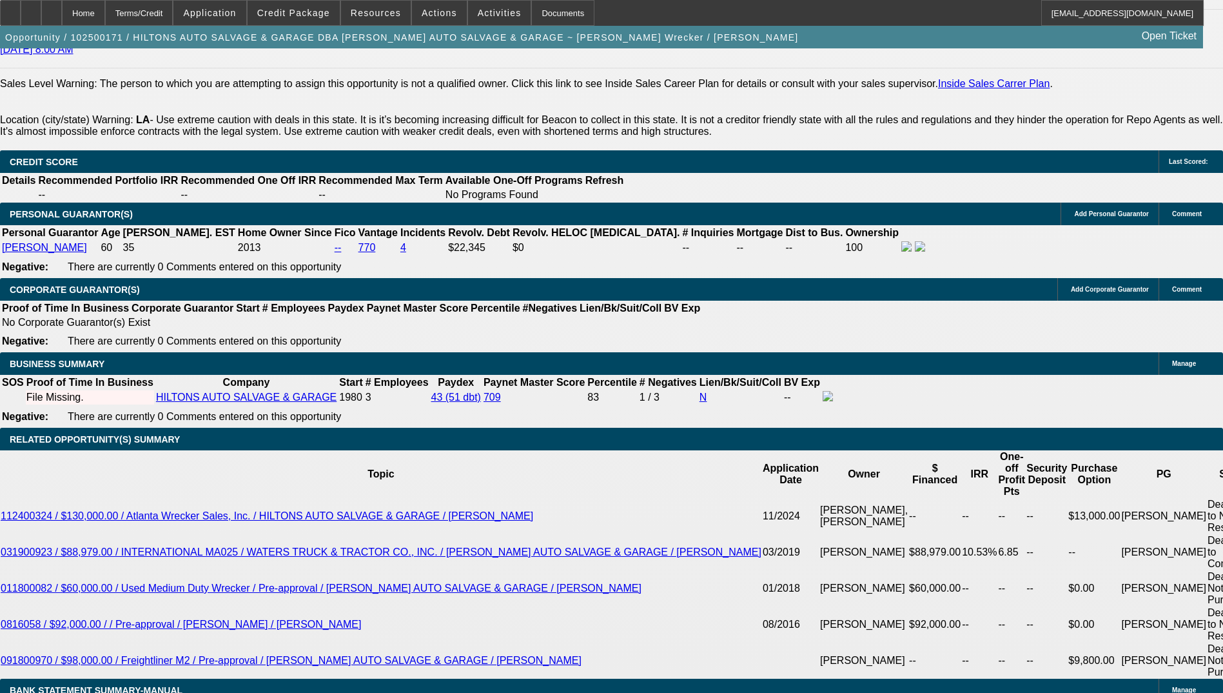
type input "$73,287.50"
type input "799"
type input "$146,483.34"
type input "$73,241.67"
type input "79"
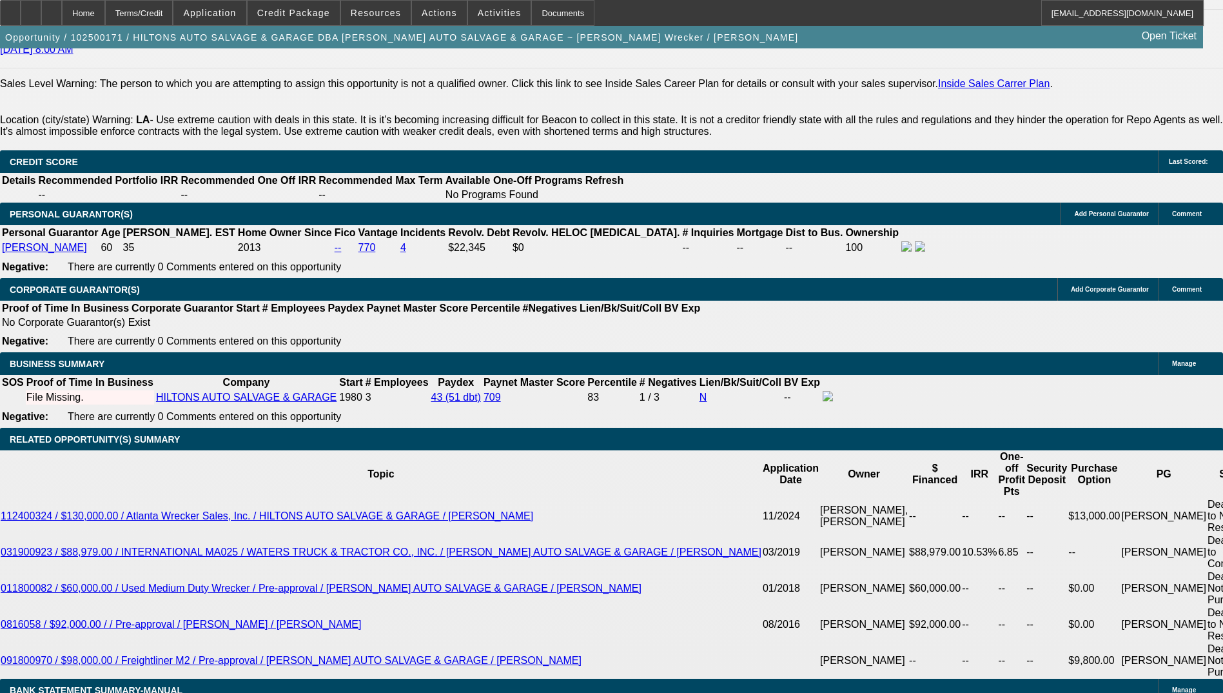
type input "$14,806.24"
type input "$7,403.12"
type input "7"
type input "$4,356.26"
type input "$2,178.13"
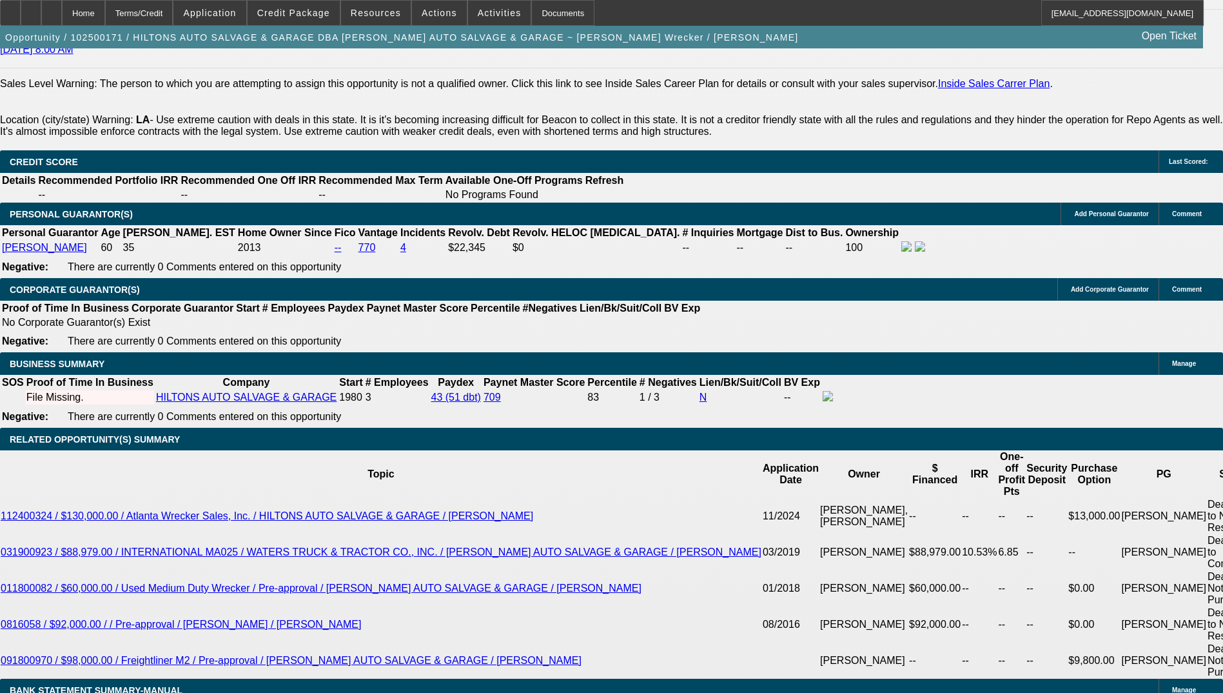
type input "7"
type input "97"
type input "$17,952.62"
type input "$8,976.31"
type input "9.7"
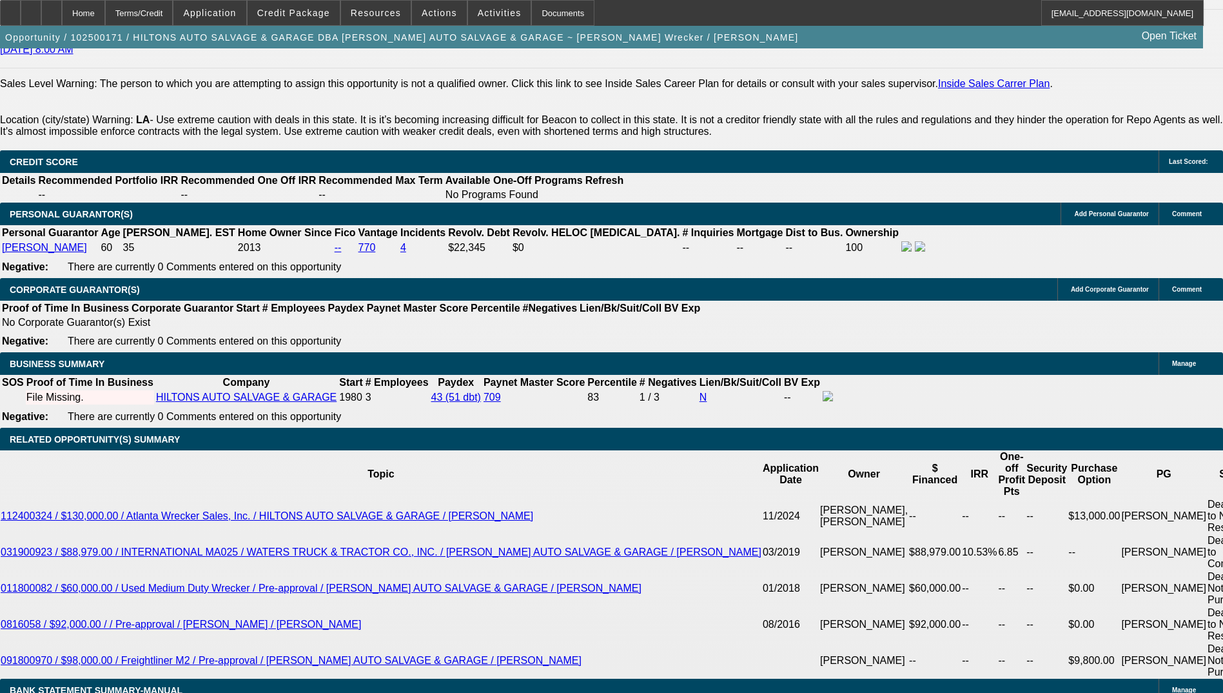
type input "$4,641.94"
type input "$2,320.97"
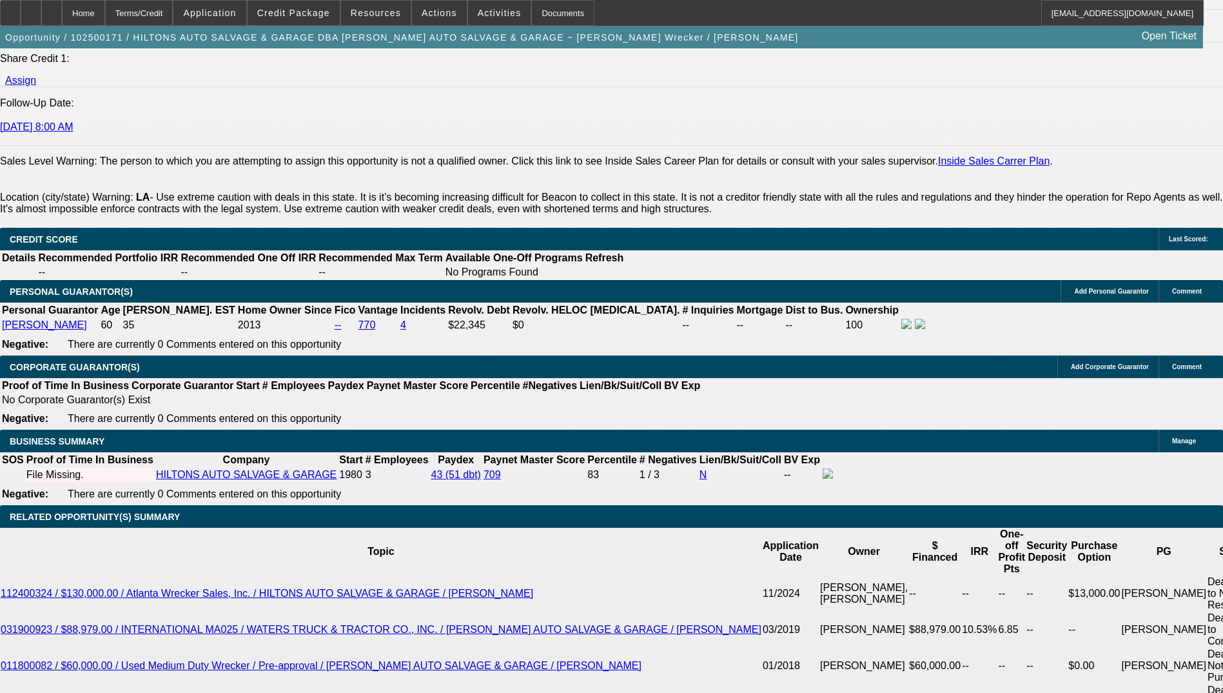
scroll to position [1677, 0]
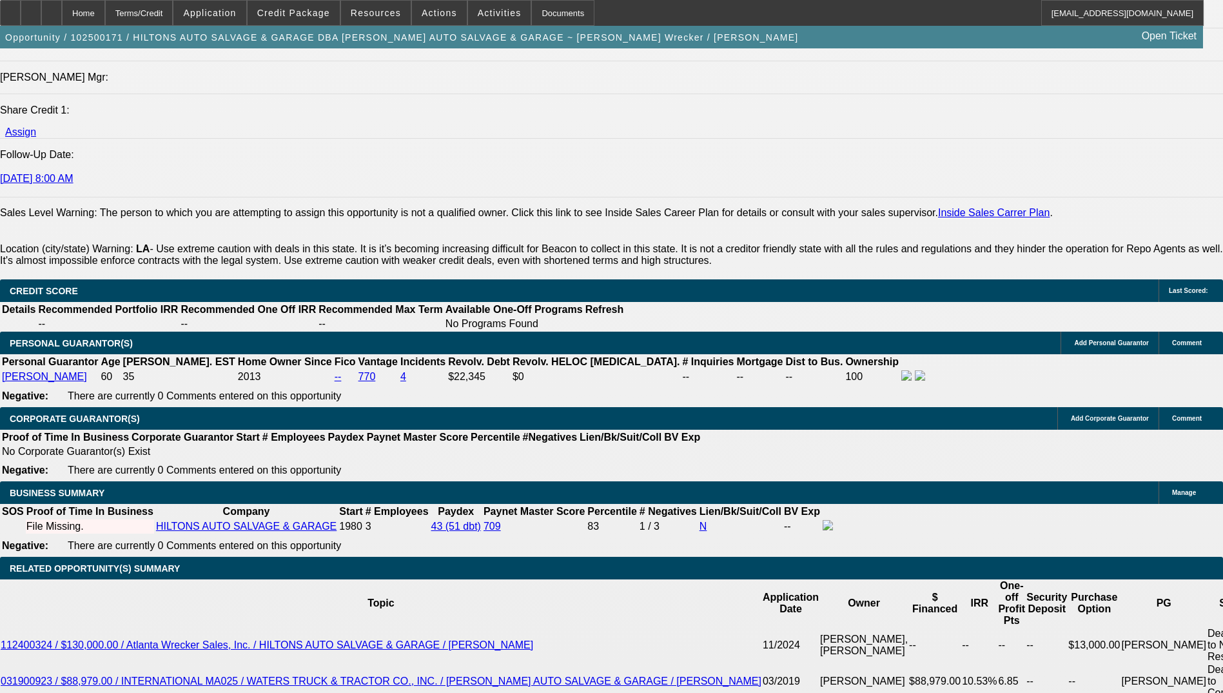
type input "9.7"
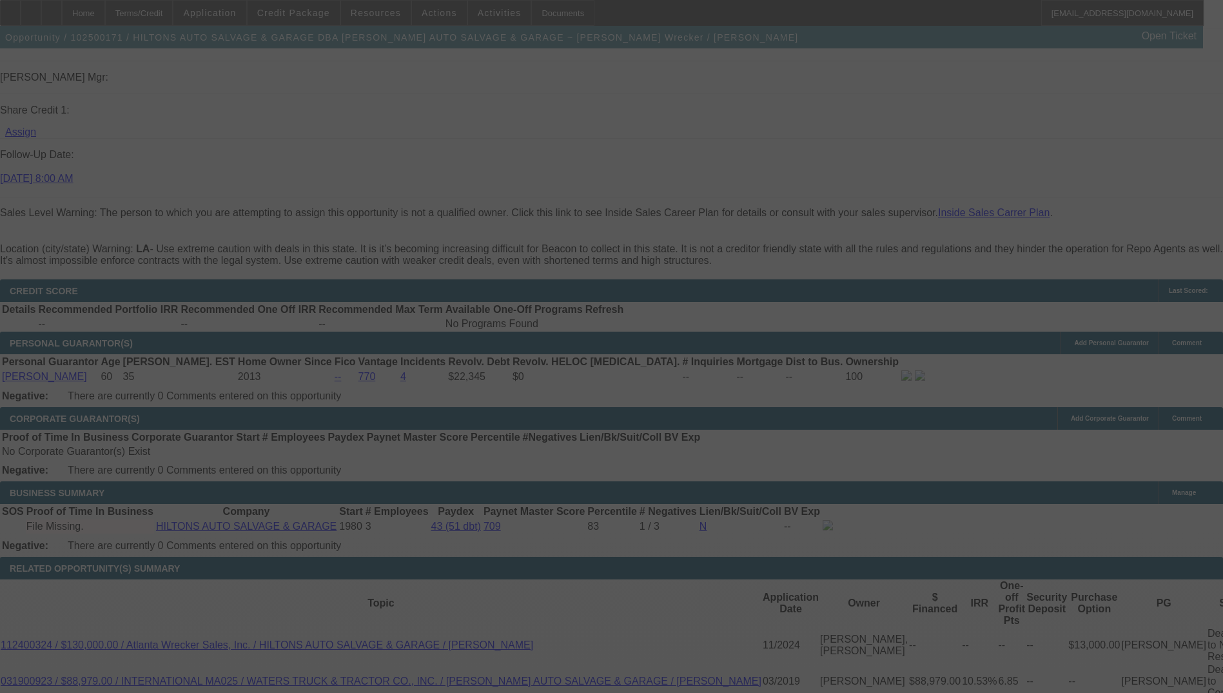
select select "0"
select select "2"
select select "0.1"
select select "4"
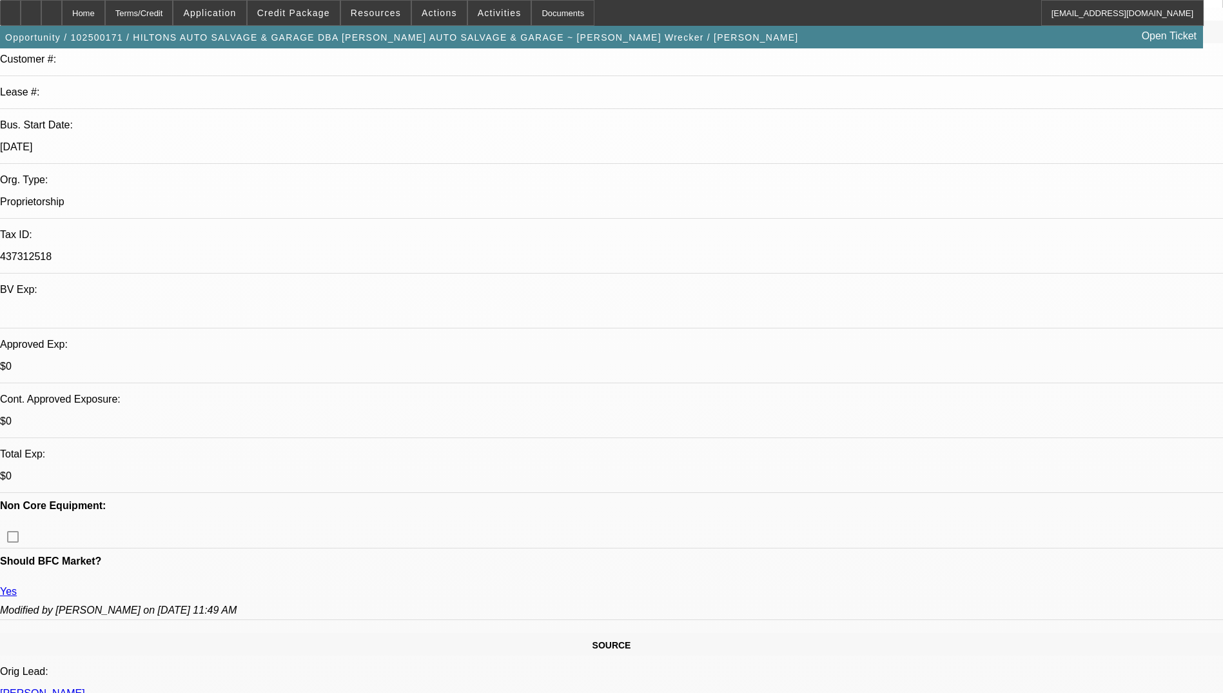
scroll to position [258, 0]
